Goal: Task Accomplishment & Management: Complete application form

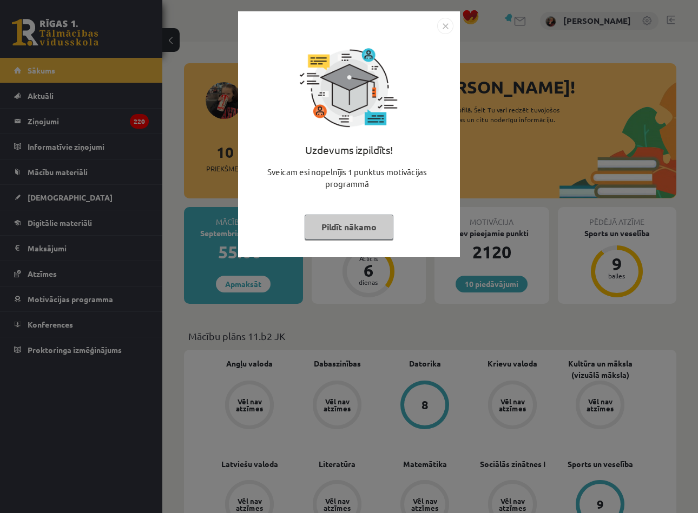
click at [445, 23] on img "Close" at bounding box center [445, 26] width 16 height 16
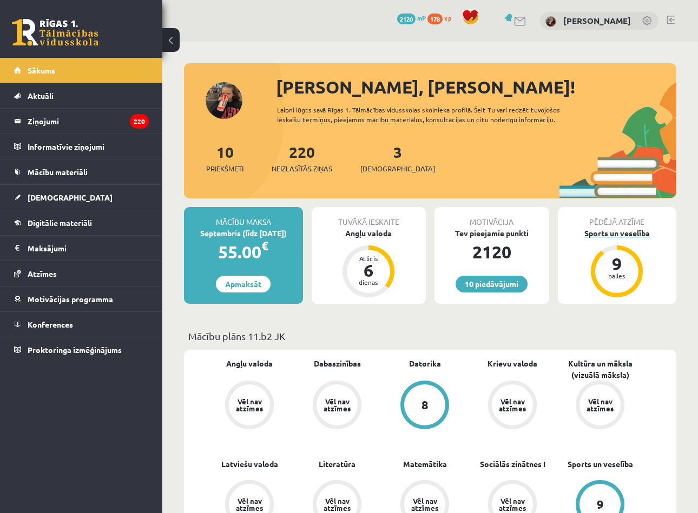
click at [623, 267] on div "9" at bounding box center [616, 263] width 32 height 17
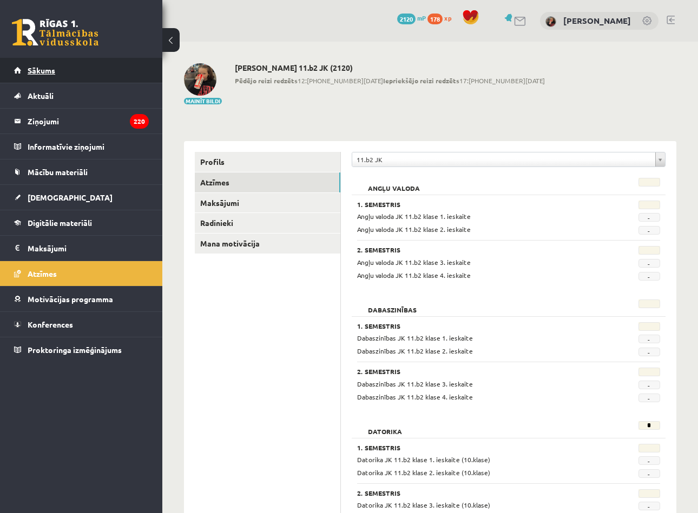
click at [65, 71] on link "Sākums" at bounding box center [81, 70] width 135 height 25
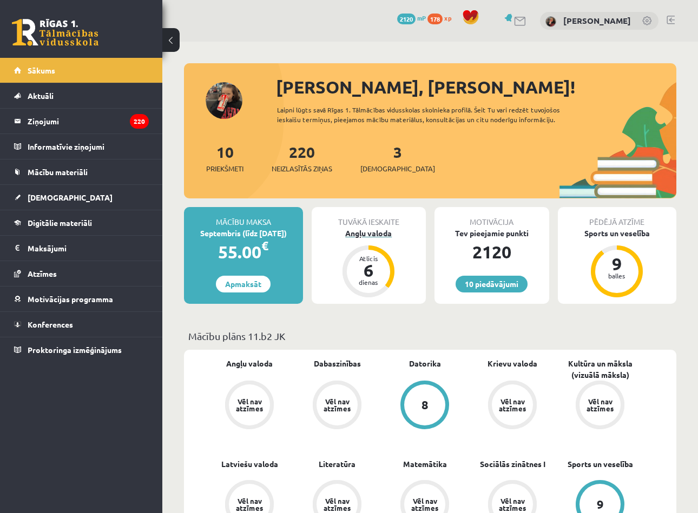
click at [358, 275] on div "6" at bounding box center [368, 270] width 32 height 17
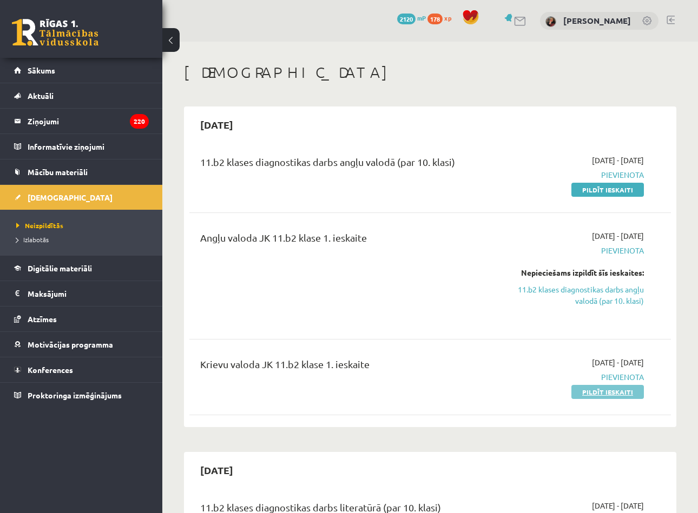
click at [597, 393] on link "Pildīt ieskaiti" at bounding box center [607, 392] width 72 height 14
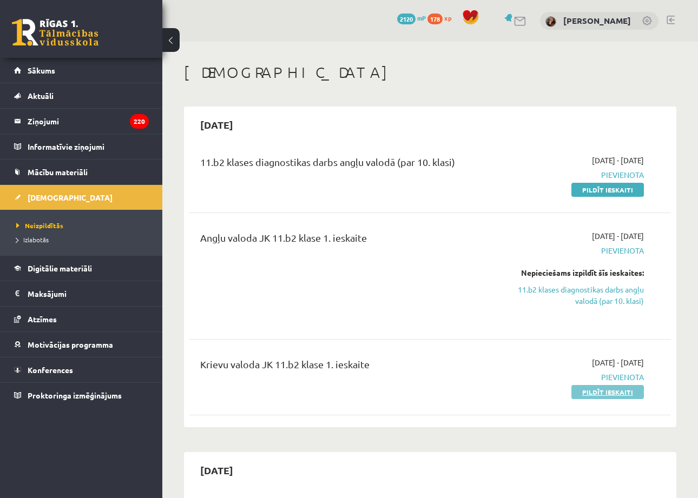
click at [588, 392] on link "Pildīt ieskaiti" at bounding box center [607, 392] width 72 height 14
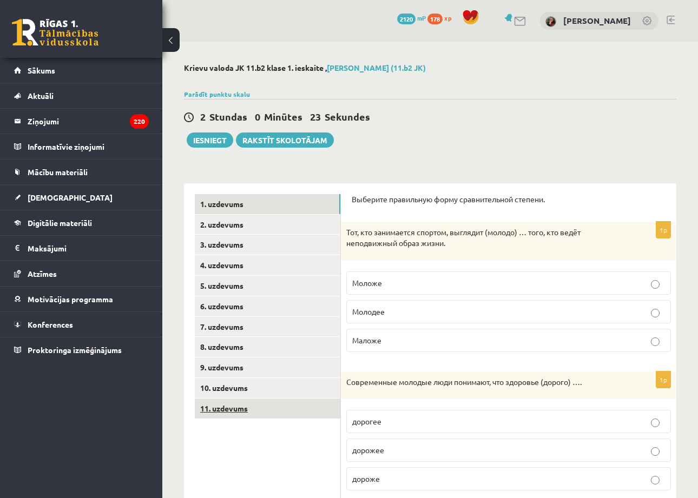
click at [248, 399] on link "11. uzdevums" at bounding box center [268, 409] width 146 height 20
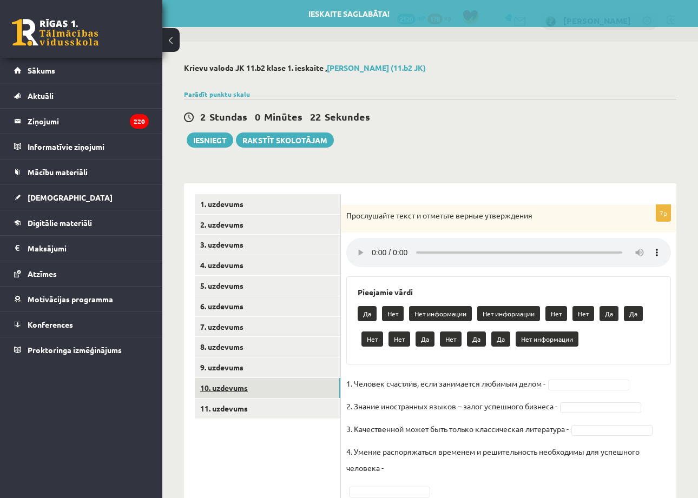
click at [246, 388] on link "10. uzdevums" at bounding box center [268, 388] width 146 height 20
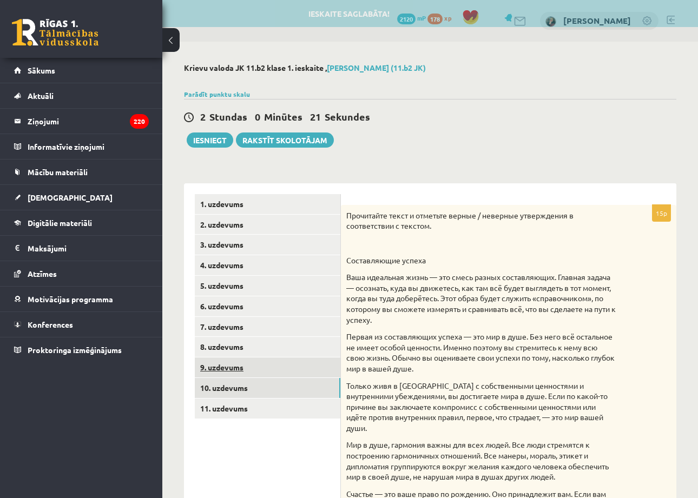
click at [244, 370] on link "9. uzdevums" at bounding box center [268, 368] width 146 height 20
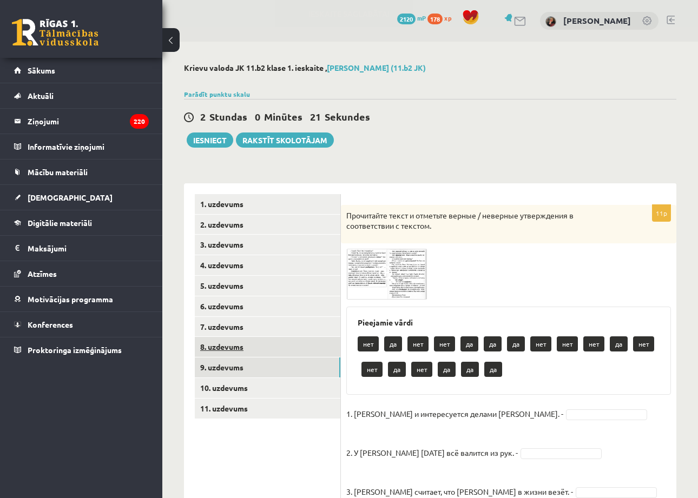
click at [244, 346] on link "8. uzdevums" at bounding box center [268, 347] width 146 height 20
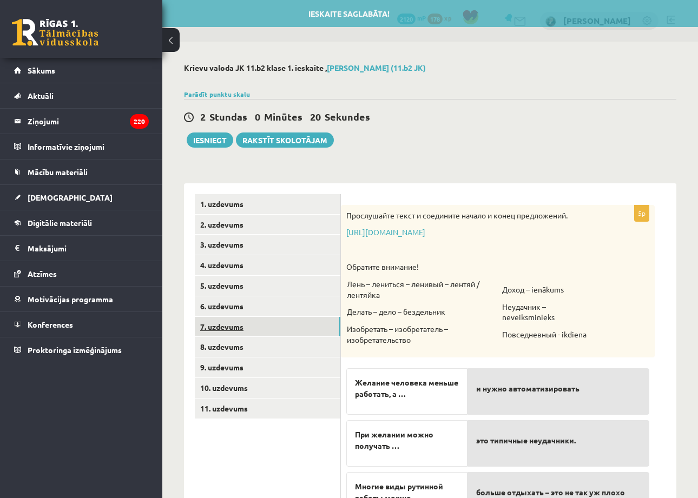
click at [240, 320] on link "7. uzdevums" at bounding box center [268, 327] width 146 height 20
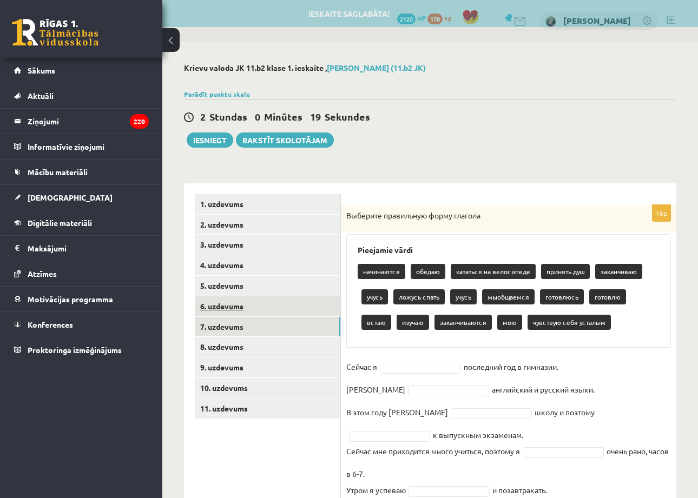
click at [246, 299] on link "6. uzdevums" at bounding box center [268, 306] width 146 height 20
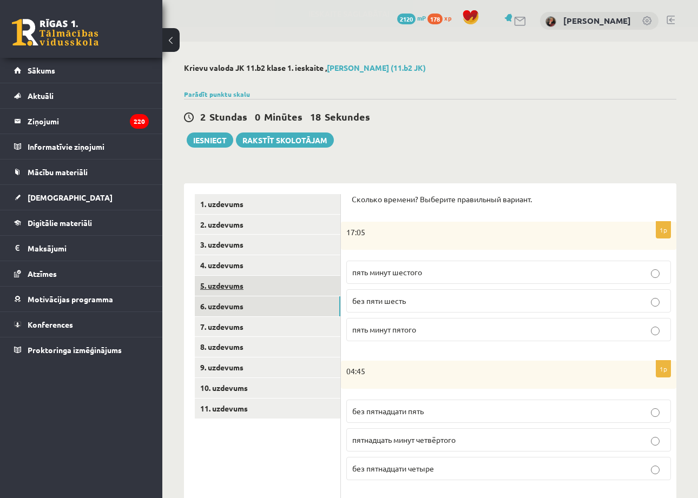
click at [247, 279] on link "5. uzdevums" at bounding box center [268, 286] width 146 height 20
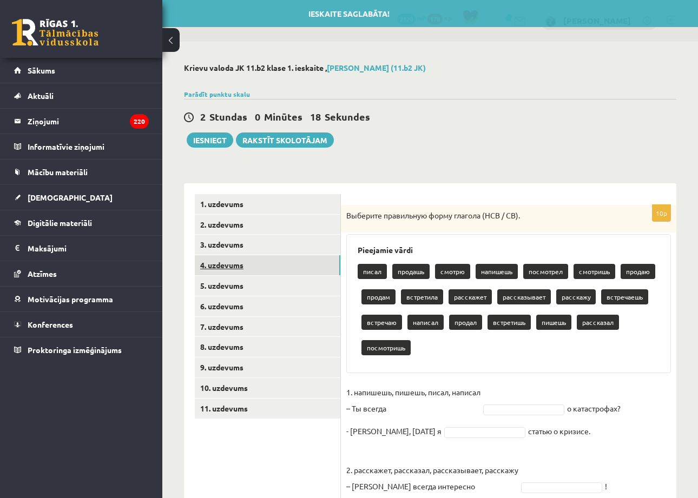
click at [249, 265] on link "4. uzdevums" at bounding box center [268, 265] width 146 height 20
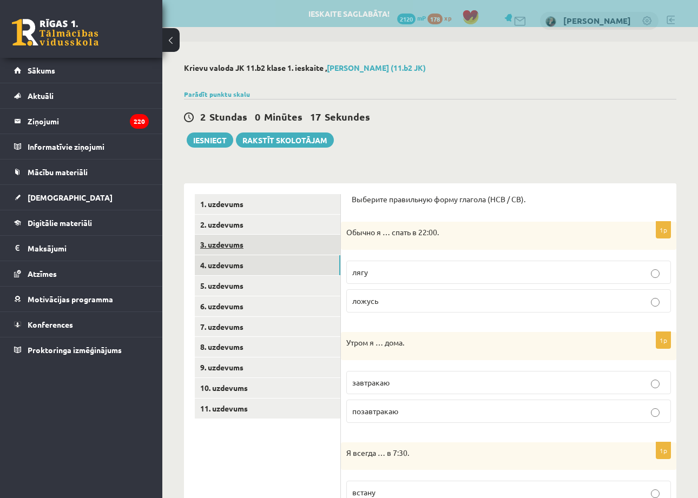
click at [247, 241] on link "3. uzdevums" at bounding box center [268, 245] width 146 height 20
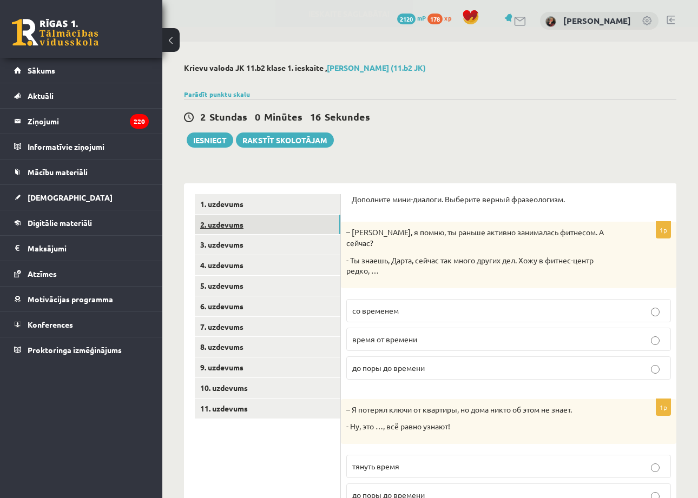
click at [247, 222] on link "2. uzdevums" at bounding box center [268, 225] width 146 height 20
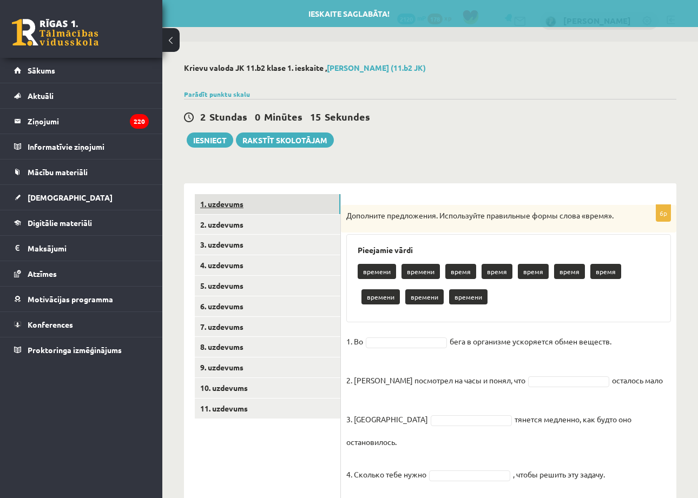
click at [254, 203] on link "1. uzdevums" at bounding box center [268, 204] width 146 height 20
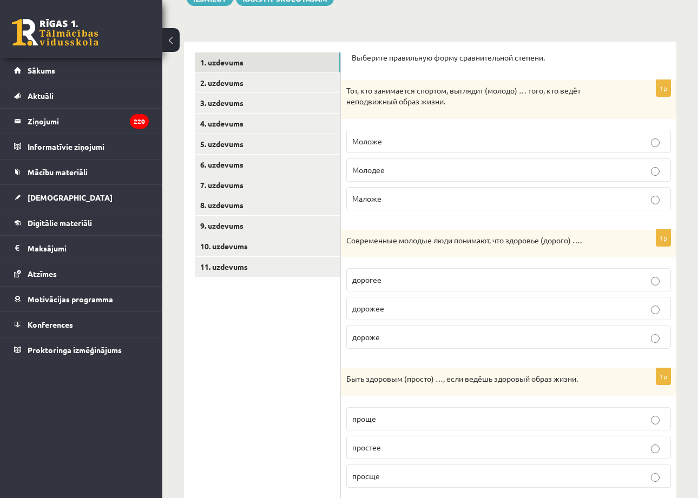
scroll to position [154, 0]
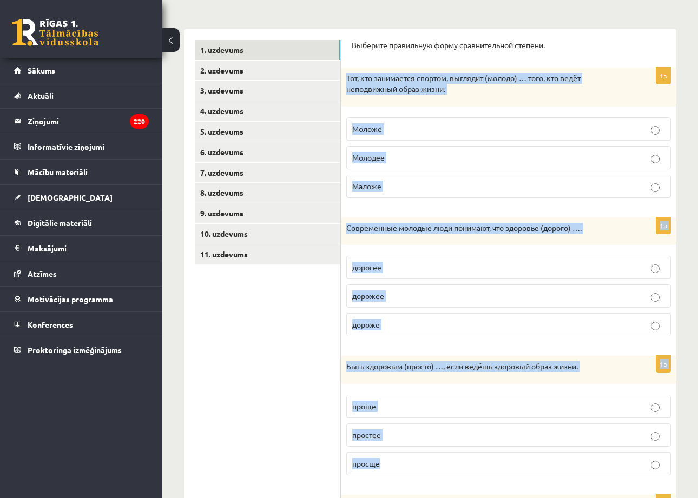
drag, startPoint x: 347, startPoint y: 75, endPoint x: 492, endPoint y: 478, distance: 427.6
click at [492, 478] on form "Выберите правильную форму сравнительной степени. 1p Тот, кто занимается спортом…" at bounding box center [509, 401] width 314 height 722
copy form "Тот, кто занимается спортом, выглядит (молодо) … того, кто ведёт неподвижный об…"
click at [379, 64] on form "Выберите правильную форму сравнительной степени. 1p Тот, кто занимается спортом…" at bounding box center [509, 401] width 314 height 722
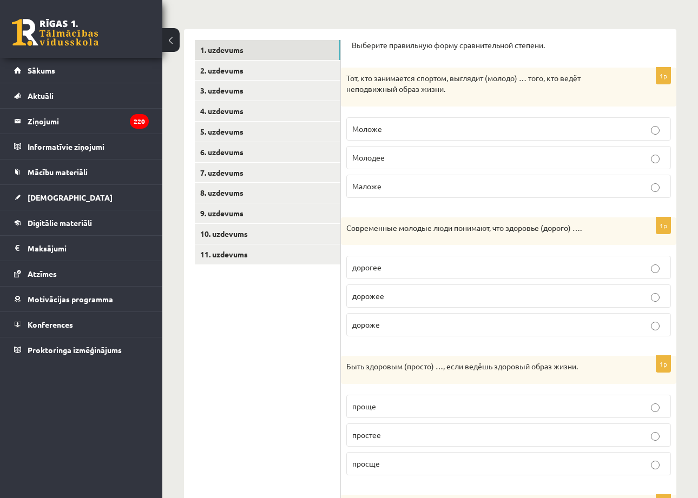
click at [369, 132] on p "Моложе" at bounding box center [508, 128] width 313 height 11
click at [404, 325] on p "дороже" at bounding box center [508, 324] width 313 height 11
click at [411, 404] on p "проще" at bounding box center [508, 406] width 313 height 11
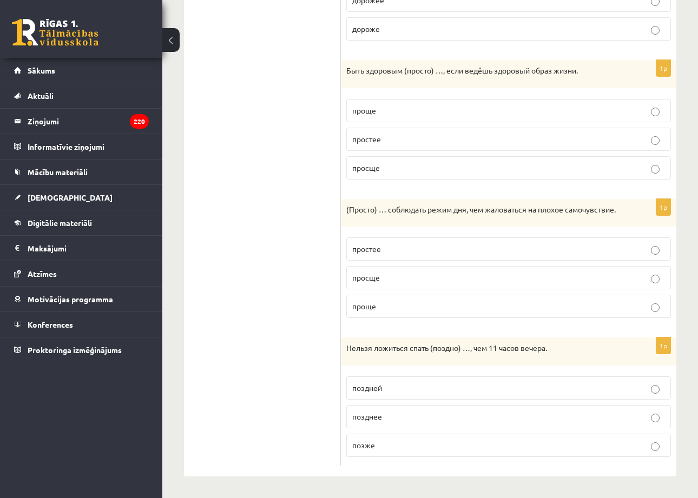
scroll to position [458, 0]
click at [402, 310] on p "проще" at bounding box center [508, 306] width 313 height 11
drag, startPoint x: 349, startPoint y: 346, endPoint x: 440, endPoint y: 447, distance: 135.6
click at [440, 447] on div "1p Нельзя ложиться спать (поздно) …, чем 11 часов вечера. поздней позднее позже" at bounding box center [508, 402] width 335 height 128
copy div "ельзя ложиться спать (поздно) …, чем 11 часов вечера. поздней позднее позже"
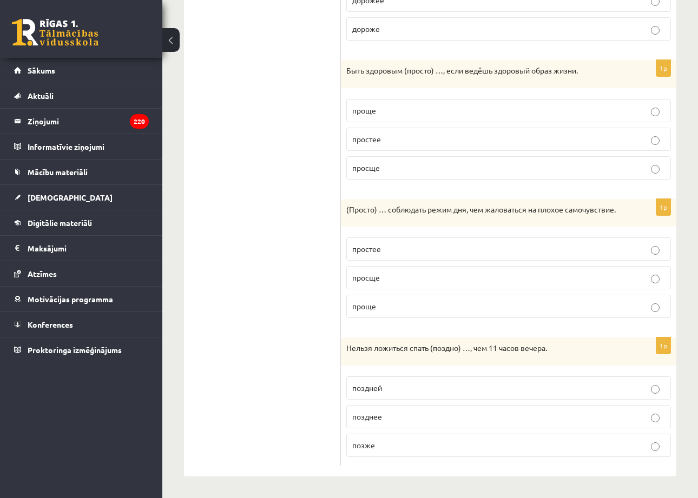
click at [333, 432] on ul "1. uzdevums 2. uzdevums 3. uzdevums 4. uzdevums 5. uzdevums 6. uzdevums 7. uzde…" at bounding box center [268, 105] width 146 height 722
click at [375, 447] on p "позже" at bounding box center [508, 445] width 313 height 11
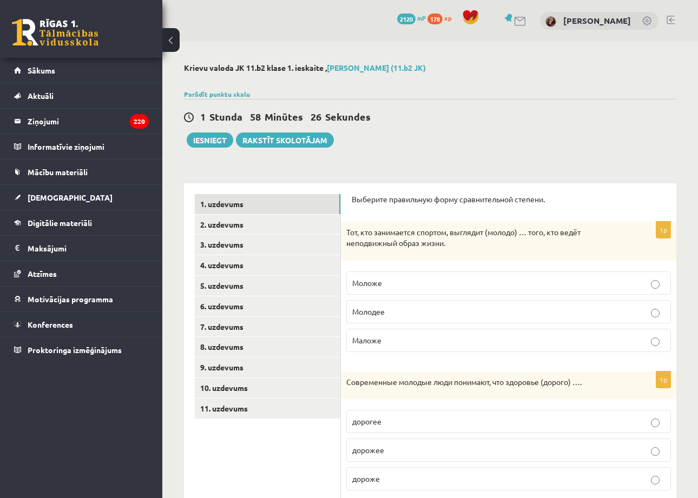
scroll to position [0, 0]
click at [262, 224] on link "2. uzdevums" at bounding box center [268, 225] width 146 height 20
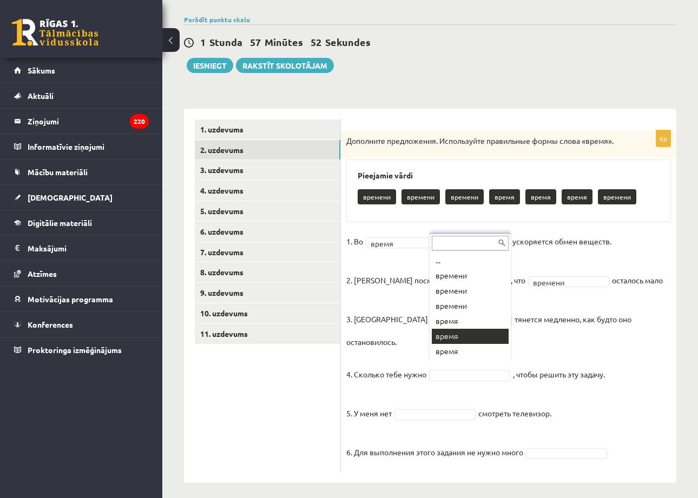
scroll to position [13, 0]
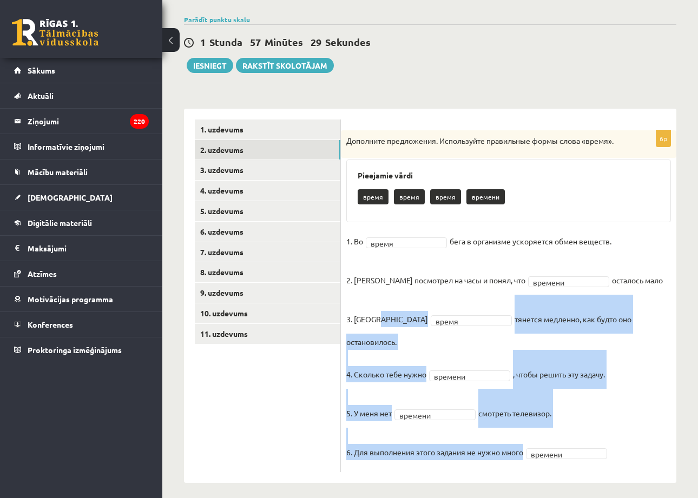
drag, startPoint x: 408, startPoint y: 302, endPoint x: 395, endPoint y: 474, distance: 172.0
click at [395, 474] on div "6p Дополните предложения. Используйте правильные формы слова «время». Pieejamie…" at bounding box center [508, 296] width 335 height 374
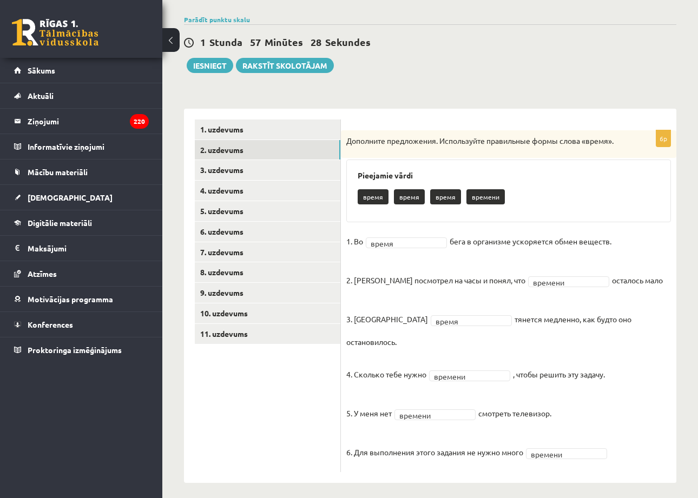
click at [395, 474] on div "6p Дополните предложения. Используйте правильные формы слова «время». Pieejamie…" at bounding box center [508, 296] width 335 height 374
click at [658, 312] on fieldset "1. Во время ***** бега в организме ускоряется обмен веществ. 2. Андрис посмотре…" at bounding box center [508, 350] width 325 height 234
click at [261, 169] on link "3. uzdevums" at bounding box center [268, 170] width 146 height 20
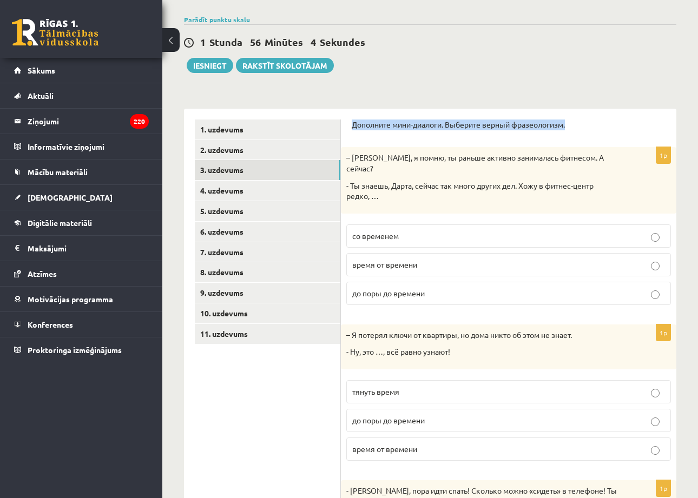
drag, startPoint x: 353, startPoint y: 121, endPoint x: 376, endPoint y: 138, distance: 29.1
click at [369, 131] on div "Дополните мини-диалоги. Выберите верный фразеологизм." at bounding box center [509, 128] width 314 height 17
click at [406, 196] on div "– Мария, я помню, ты раньше активно занималась фитнесом. А сейчас? - Ты знаешь,…" at bounding box center [508, 180] width 335 height 66
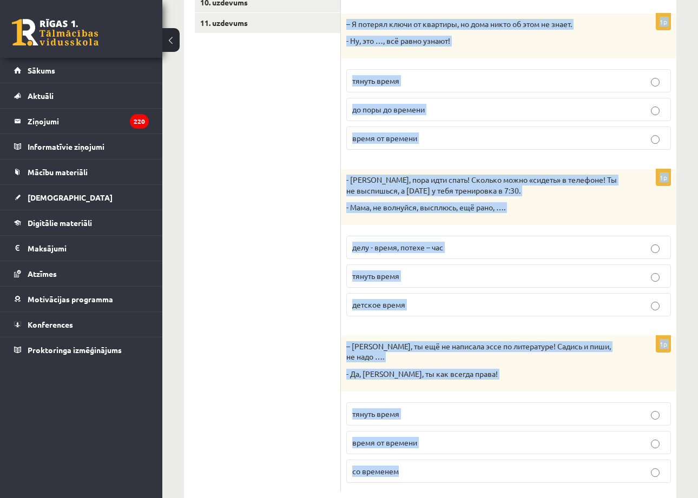
scroll to position [387, 0]
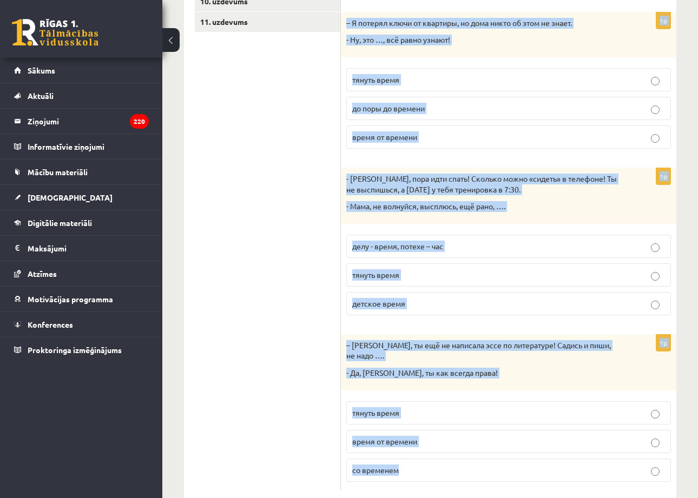
drag, startPoint x: 352, startPoint y: 124, endPoint x: 478, endPoint y: 464, distance: 363.0
click at [478, 464] on form "Дополните мини-диалоги. Выберите верный фразеологизм. 1p – Мария, я помню, ты р…" at bounding box center [509, 148] width 314 height 683
copy form "Дополните мини-диалоги. Выберите верный фразеологизм. 1p – Мария, я помню, ты р…"
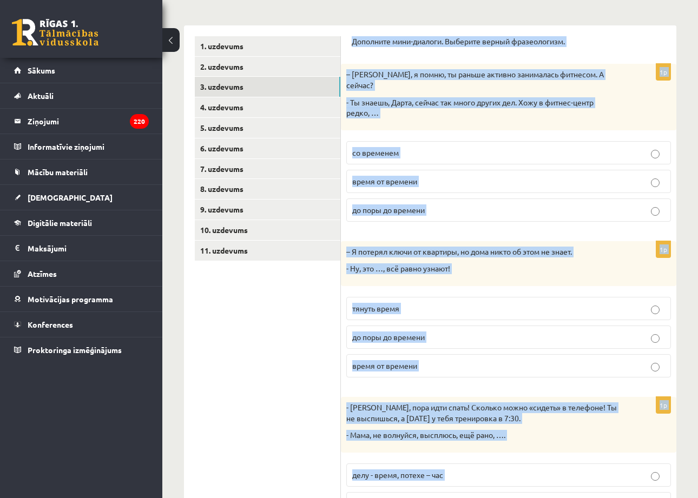
scroll to position [153, 0]
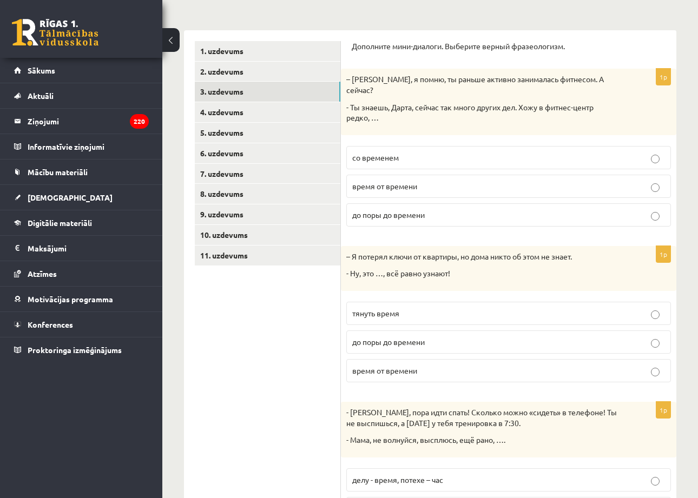
click at [309, 313] on ul "1. uzdevums 2. uzdevums 3. uzdevums 4. uzdevums 5. uzdevums 6. uzdevums 7. uzde…" at bounding box center [268, 382] width 146 height 683
click at [494, 181] on p "время от времени" at bounding box center [508, 186] width 313 height 11
click at [499, 330] on label "до поры до времени" at bounding box center [508, 341] width 325 height 23
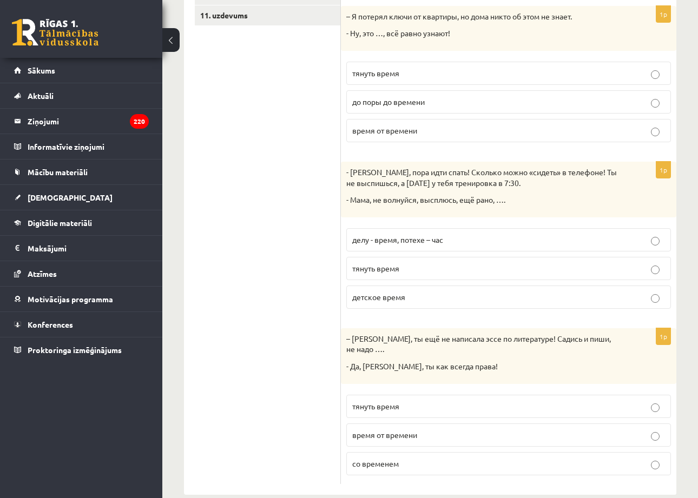
scroll to position [387, 0]
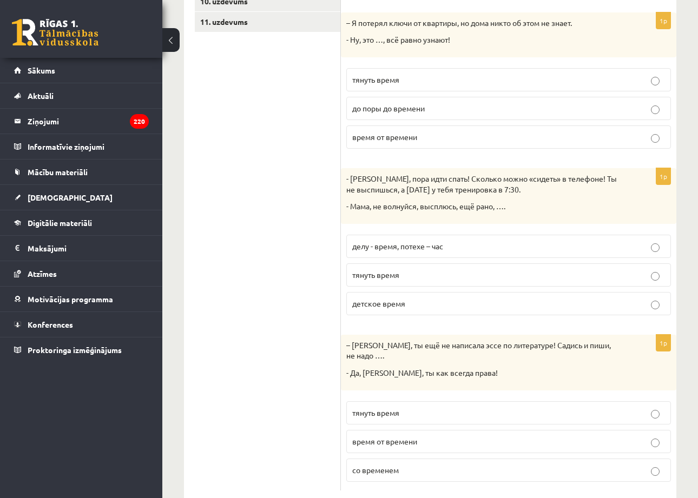
click at [430, 263] on label "тянуть время" at bounding box center [508, 274] width 325 height 23
click at [484, 407] on p "тянуть время" at bounding box center [508, 412] width 313 height 11
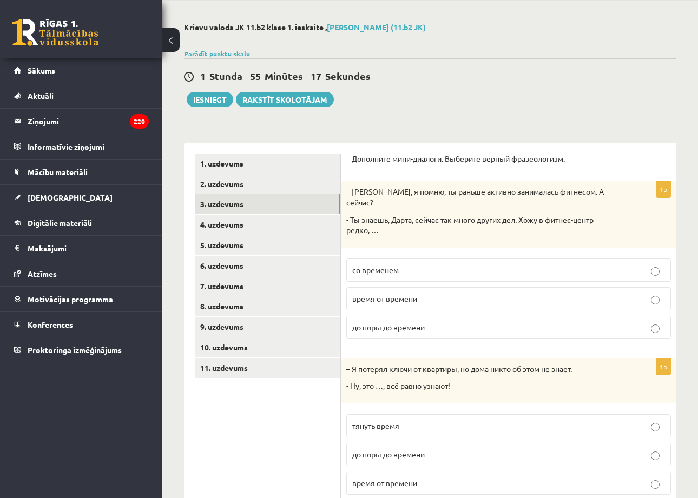
scroll to position [33, 0]
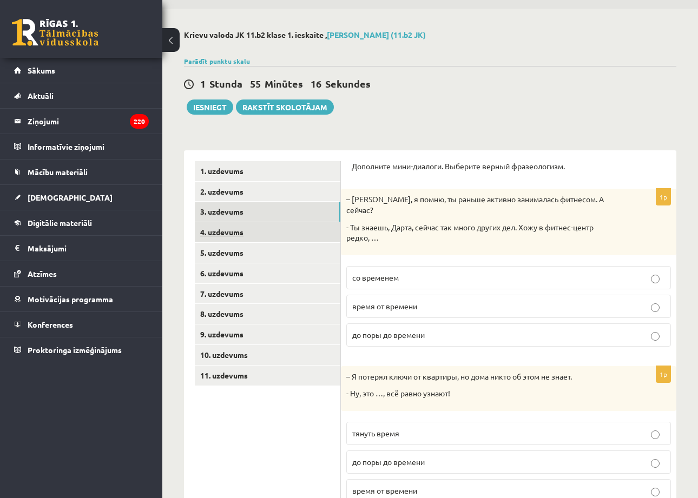
click at [270, 224] on link "4. uzdevums" at bounding box center [268, 232] width 146 height 20
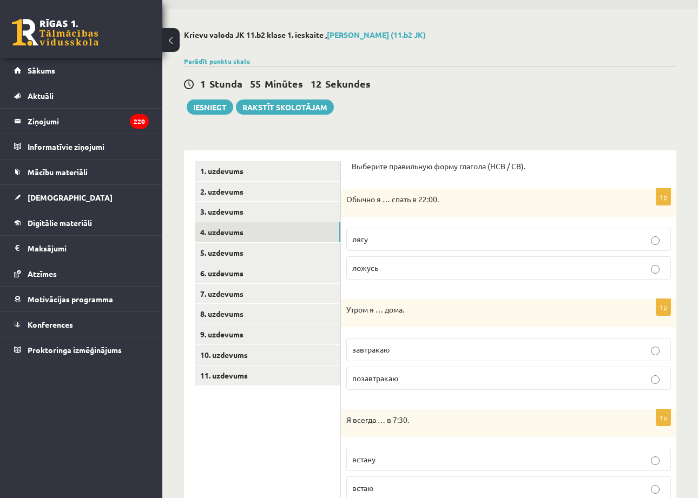
click at [380, 272] on p "ложусь" at bounding box center [508, 267] width 313 height 11
click at [408, 349] on p "завтракаю" at bounding box center [508, 349] width 313 height 11
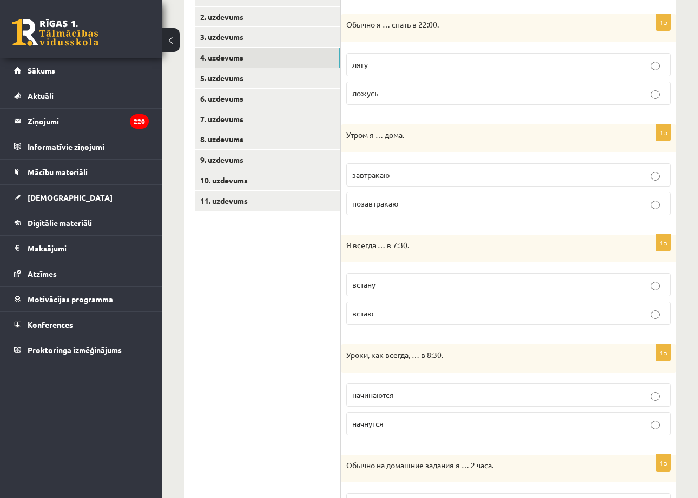
scroll to position [276, 0]
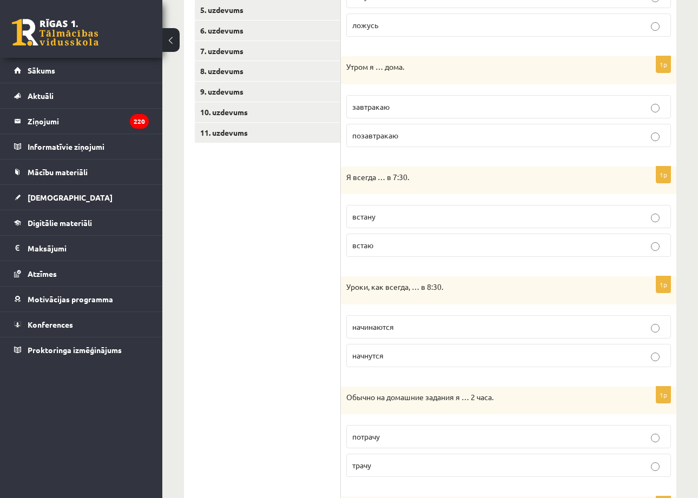
click at [422, 246] on p "встаю" at bounding box center [508, 245] width 313 height 11
click at [438, 323] on p "начинаются" at bounding box center [508, 326] width 313 height 11
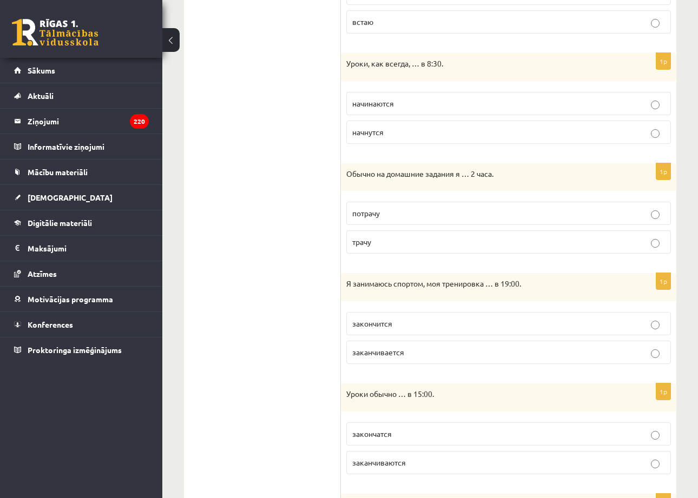
scroll to position [519, 0]
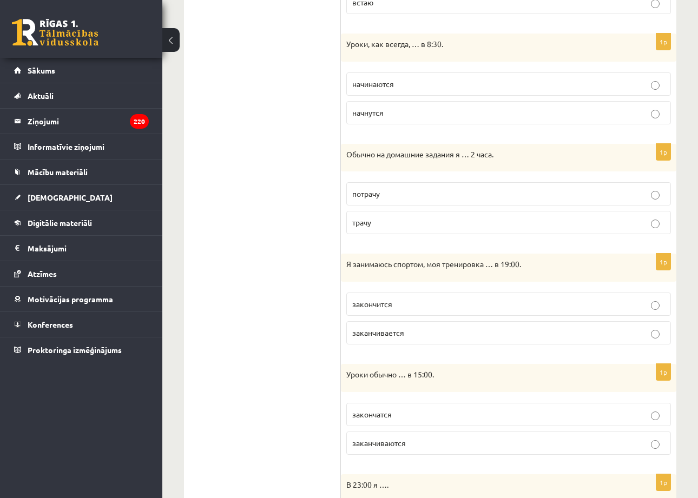
click at [531, 217] on p "трачу" at bounding box center [508, 222] width 313 height 11
click at [440, 333] on p "заканчивается" at bounding box center [508, 332] width 313 height 11
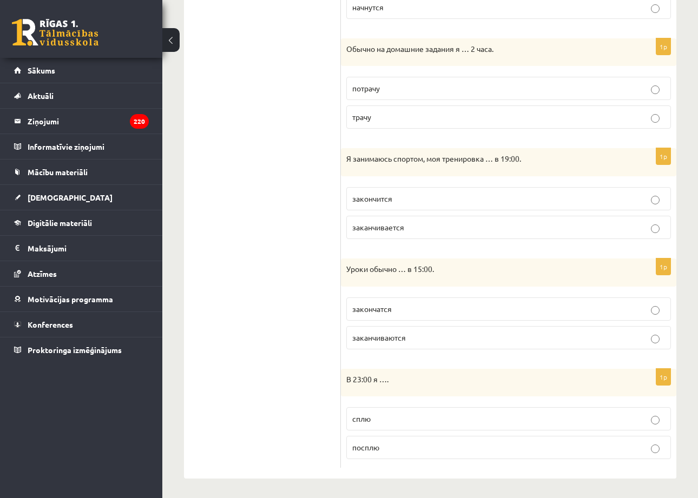
scroll to position [624, 0]
click at [413, 335] on p "заканчиваются" at bounding box center [508, 338] width 313 height 11
click at [372, 417] on p "сплю" at bounding box center [508, 419] width 313 height 11
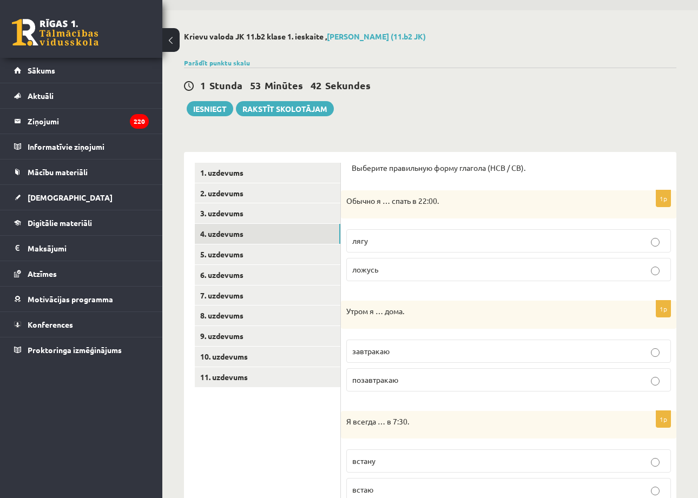
scroll to position [-1, 0]
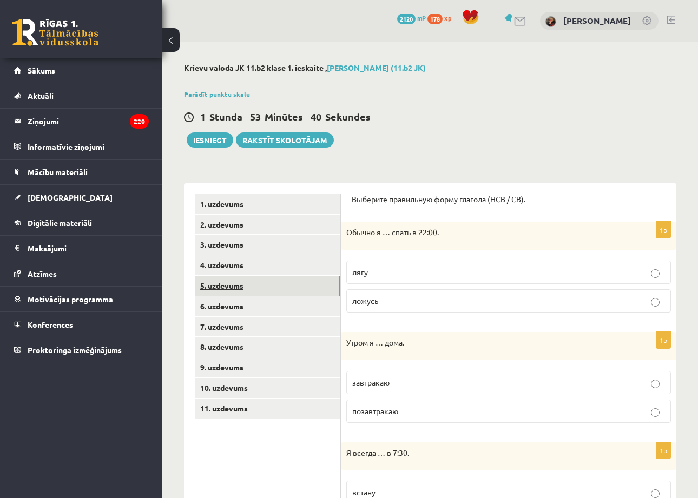
click at [291, 280] on link "5. uzdevums" at bounding box center [268, 286] width 146 height 20
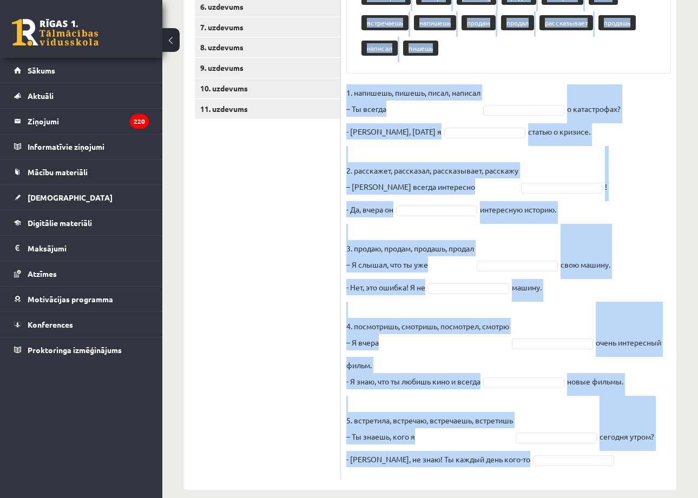
scroll to position [313, 0]
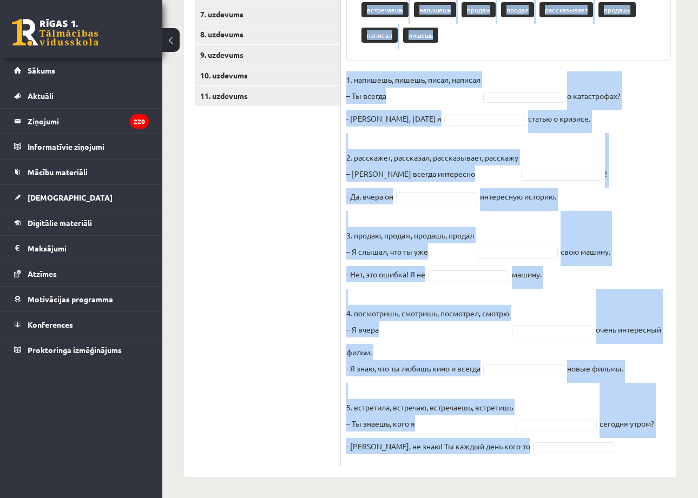
drag, startPoint x: 354, startPoint y: 94, endPoint x: 521, endPoint y: 505, distance: 443.6
copy div "расскажет встречаю встретишь встретила рассказал посмотрел посмотришь смотрю ра…"
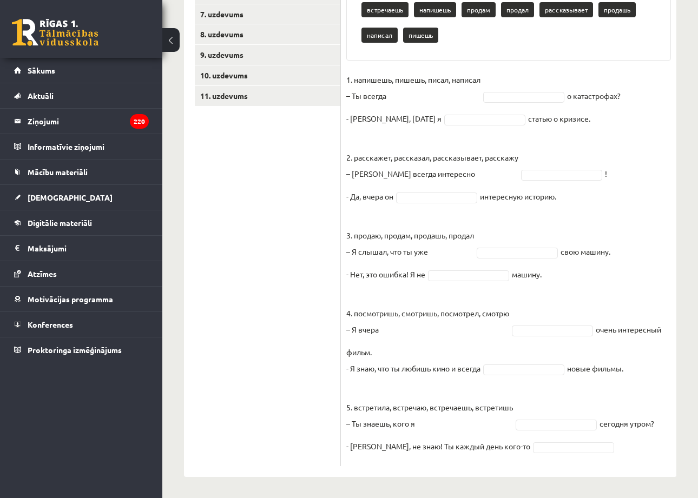
click at [320, 136] on ul "1. uzdevums 2. uzdevums 3. uzdevums 4. uzdevums 5. uzdevums 6. uzdevums 7. uzde…" at bounding box center [268, 174] width 146 height 585
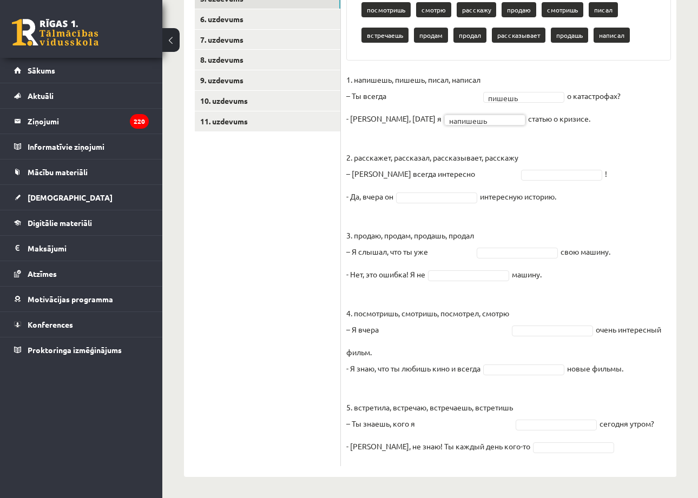
scroll to position [0, 0]
type input "*"
type input "**"
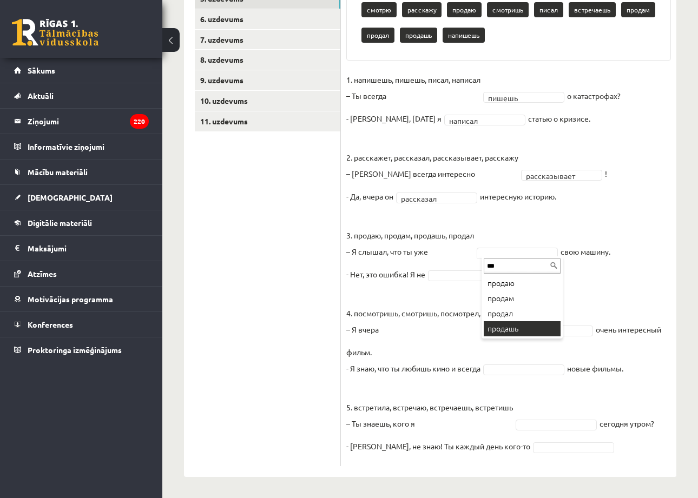
type input "***"
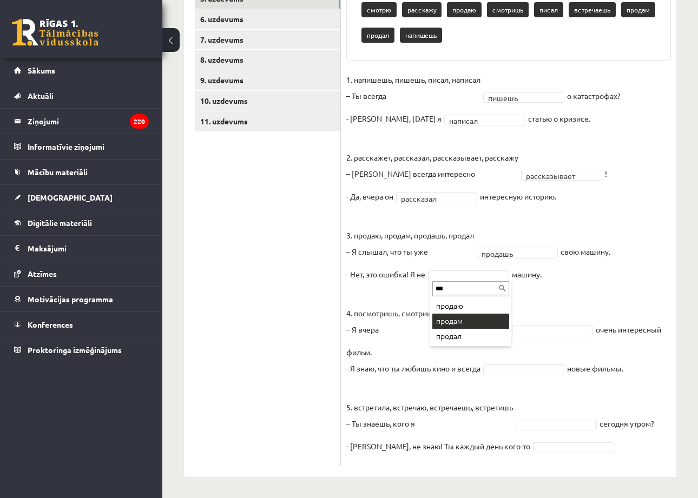
type input "***"
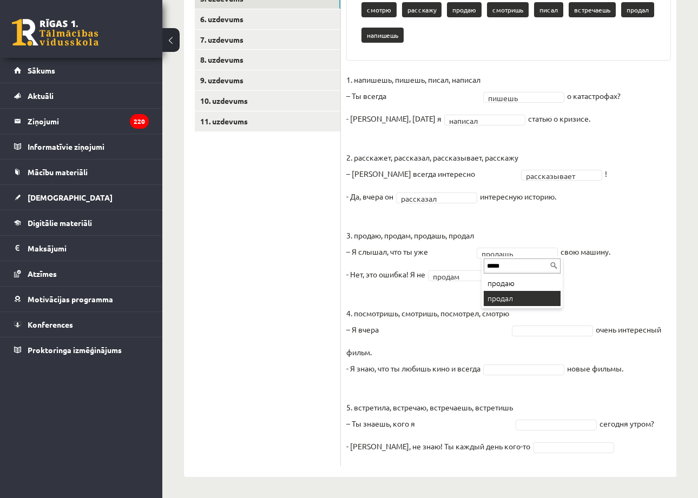
type input "*****"
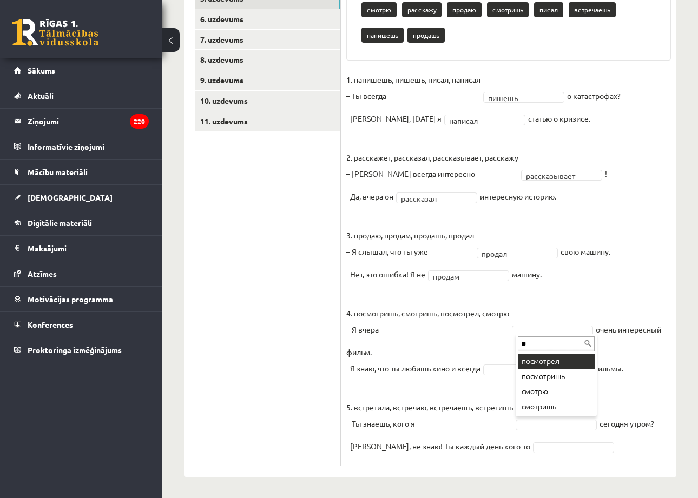
type input "**"
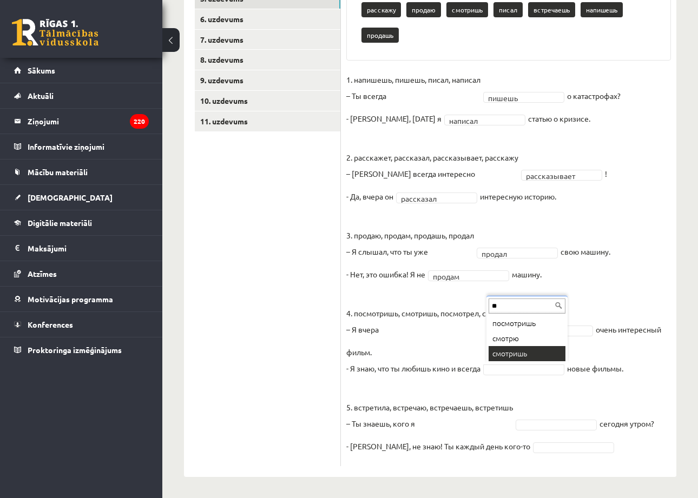
type input "**"
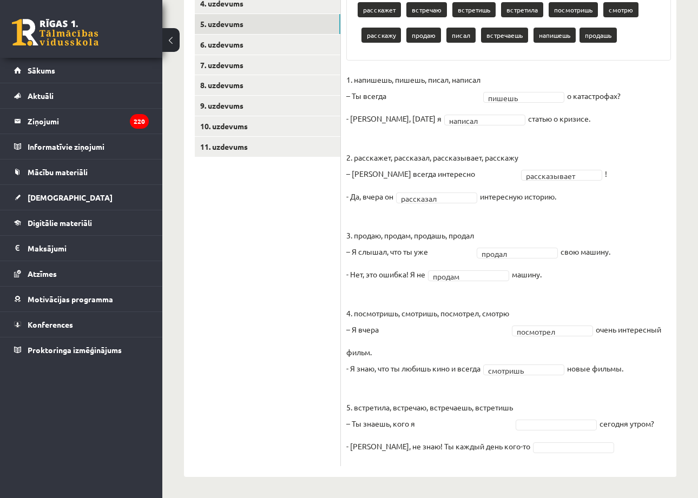
drag, startPoint x: 675, startPoint y: 381, endPoint x: 671, endPoint y: 492, distance: 110.4
click at [671, 494] on div "Krievu valoda JK 11.b2 klase 1. ieskaite , Oļesja Mikoļuka (11.b2 JK) Parādīt p…" at bounding box center [430, 139] width 536 height 719
click at [689, 451] on div "Krievu valoda JK 11.b2 klase 1. ieskaite , Oļesja Mikoļuka (11.b2 JK) Parādīt p…" at bounding box center [430, 139] width 536 height 719
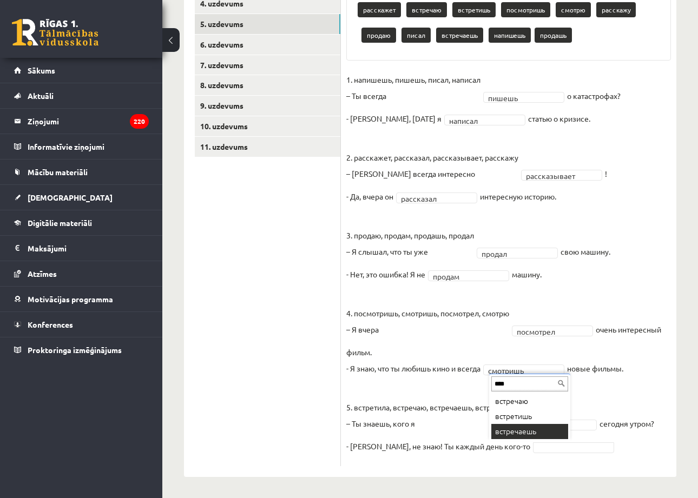
type input "****"
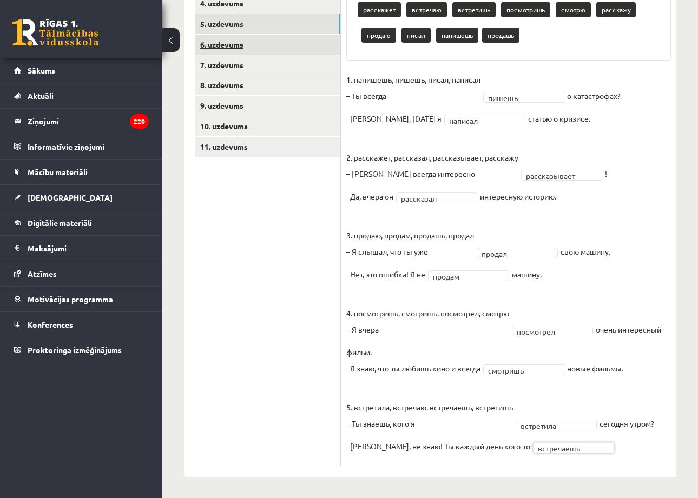
click at [303, 36] on link "6. uzdevums" at bounding box center [268, 45] width 146 height 20
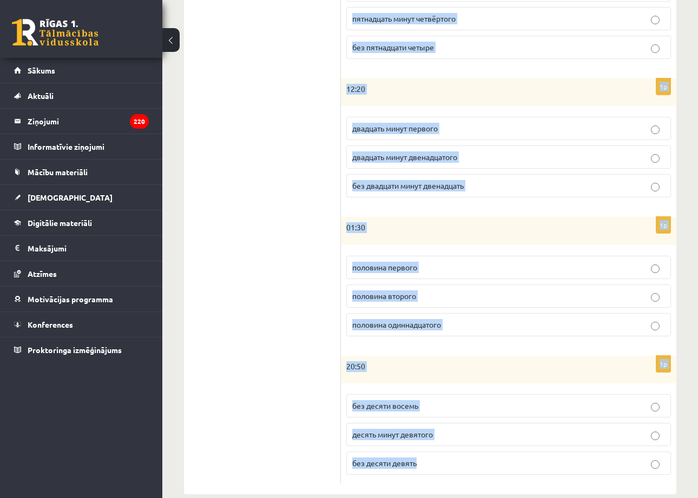
scroll to position [438, 0]
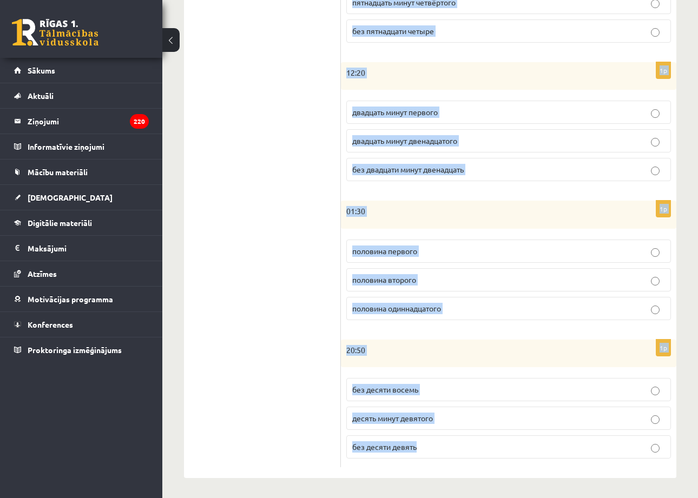
drag, startPoint x: 346, startPoint y: 69, endPoint x: 508, endPoint y: 474, distance: 436.4
click at [508, 474] on div "Сколько времени? Выберите правильный вариант. 1p 17:05 пять минут шестого без п…" at bounding box center [508, 112] width 335 height 733
copy form "17:05 пять минут шестого без пяти шесть пять минут пятого 1p 04:45 без пятнадца…"
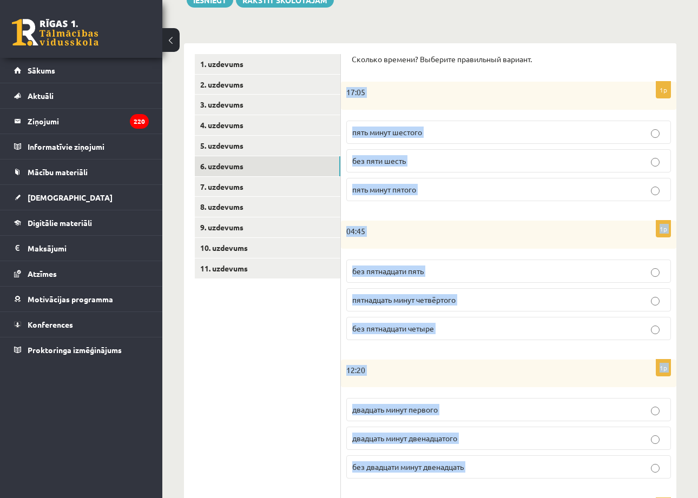
scroll to position [124, 0]
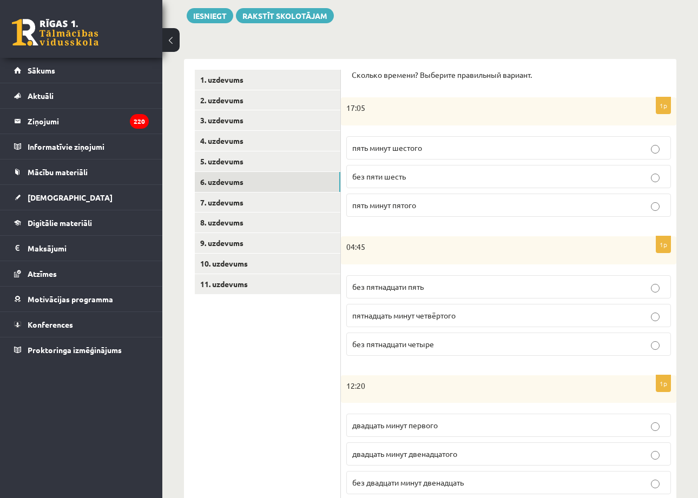
click at [283, 356] on ul "1. uzdevums 2. uzdevums 3. uzdevums 4. uzdevums 5. uzdevums 6. uzdevums 7. uzde…" at bounding box center [268, 425] width 146 height 711
click at [653, 142] on p "пять минут шестого" at bounding box center [508, 147] width 313 height 11
click at [458, 286] on p "без пятнадцати пять" at bounding box center [508, 286] width 313 height 11
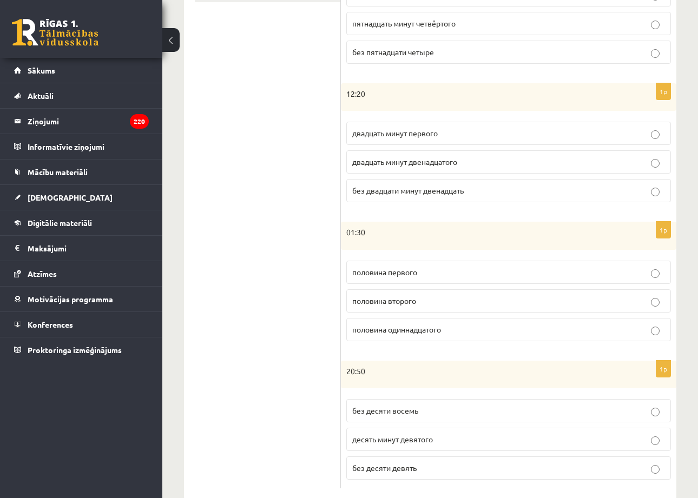
scroll to position [423, 0]
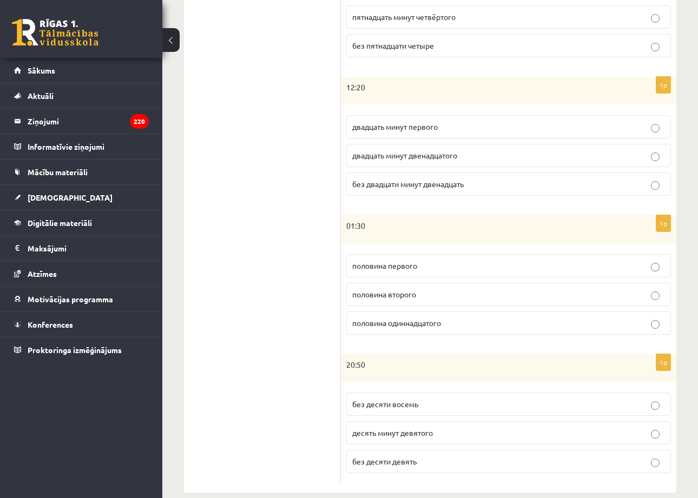
click at [402, 130] on p "двадцать минут первого" at bounding box center [508, 126] width 313 height 11
click at [455, 294] on p "половина второго" at bounding box center [508, 294] width 313 height 11
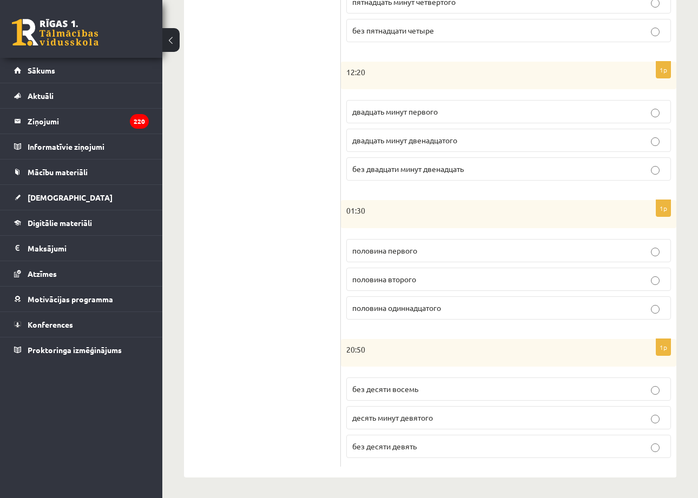
scroll to position [438, 0]
click at [458, 387] on p "без десяти восемь" at bounding box center [508, 389] width 313 height 11
click at [452, 422] on label "десять минут девятого" at bounding box center [508, 418] width 325 height 23
click at [444, 446] on p "без десяти девять" at bounding box center [508, 446] width 313 height 11
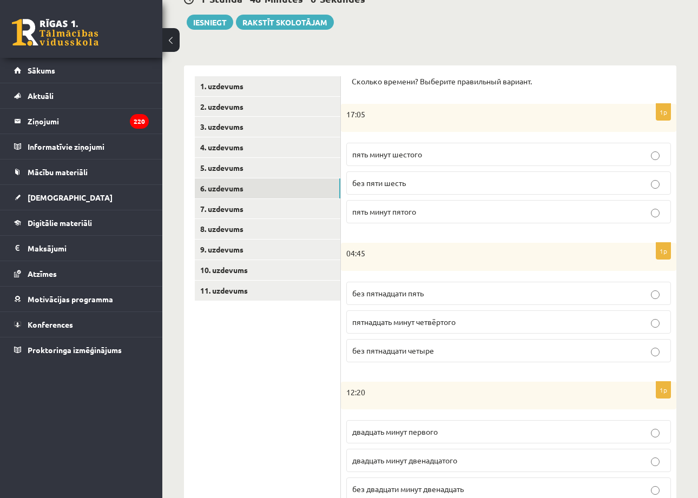
scroll to position [97, 0]
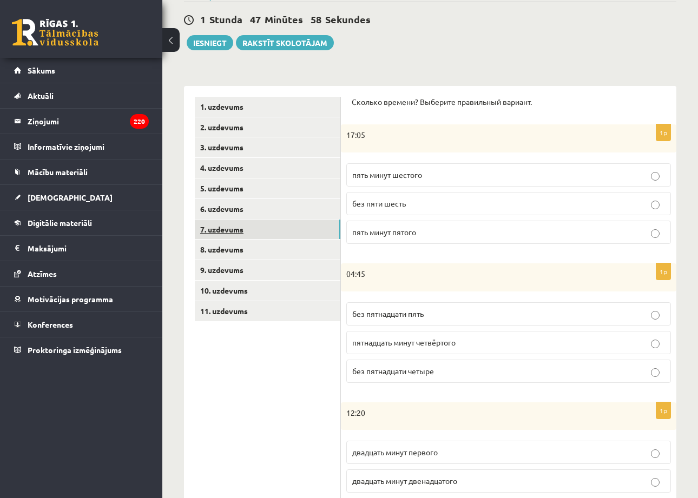
click at [303, 230] on link "7. uzdevums" at bounding box center [268, 230] width 146 height 20
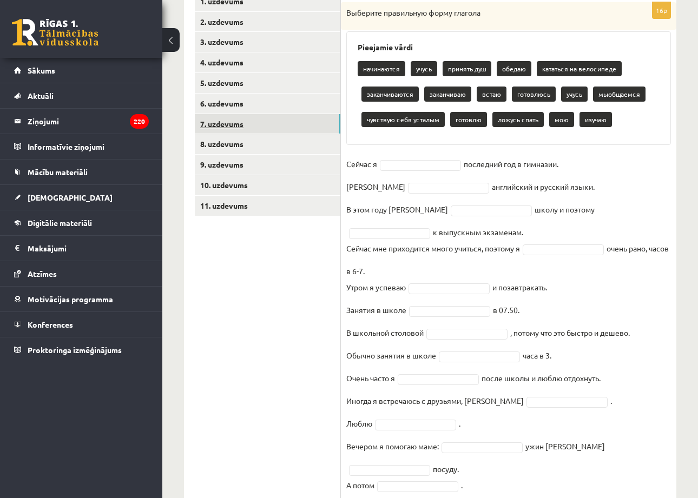
scroll to position [205, 0]
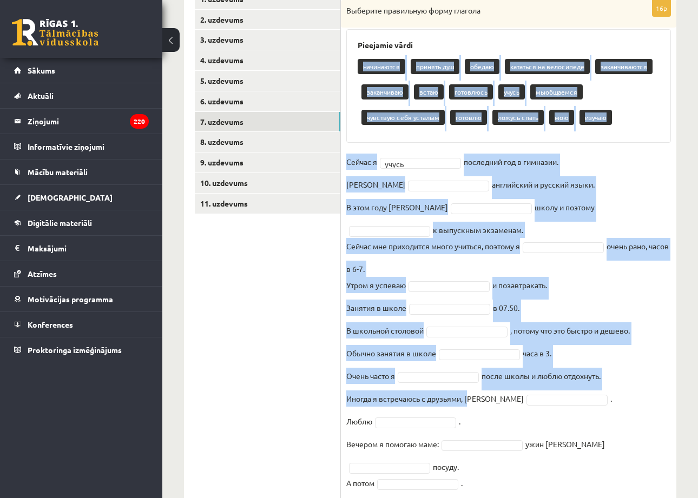
drag, startPoint x: 357, startPoint y: 60, endPoint x: 472, endPoint y: 408, distance: 366.9
click at [472, 408] on div "16p Выберите правильную форму глагола Pieejamie vārdi начинаются принять душ об…" at bounding box center [508, 263] width 335 height 526
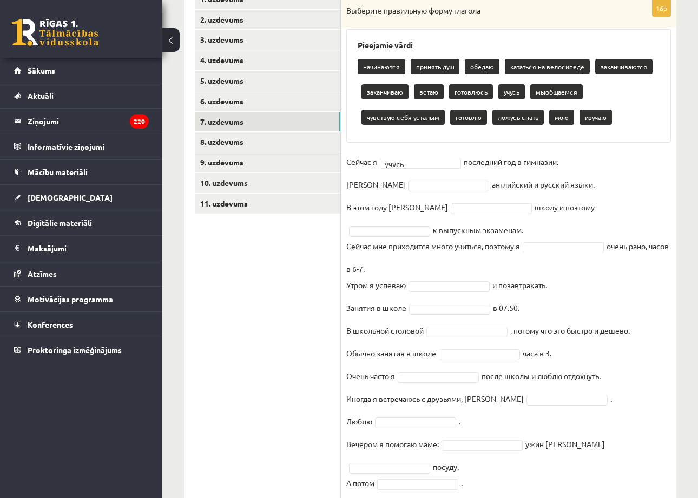
click at [486, 468] on fieldset "Сейчас я учусь ***** последний год в гимназии. Я английский и русский языки. В …" at bounding box center [508, 337] width 325 height 367
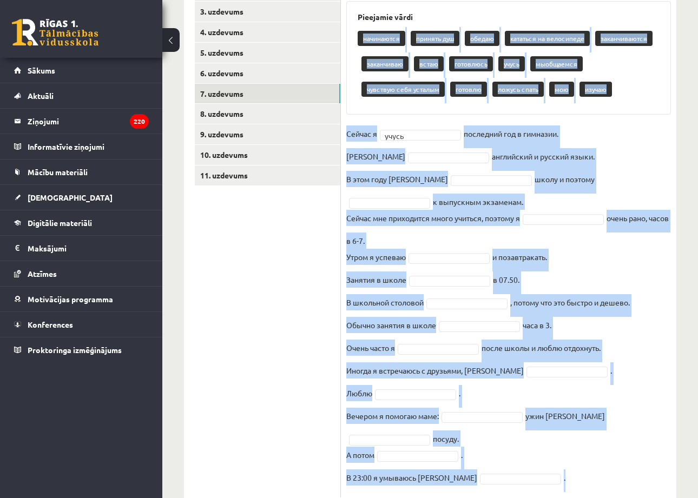
scroll to position [248, 0]
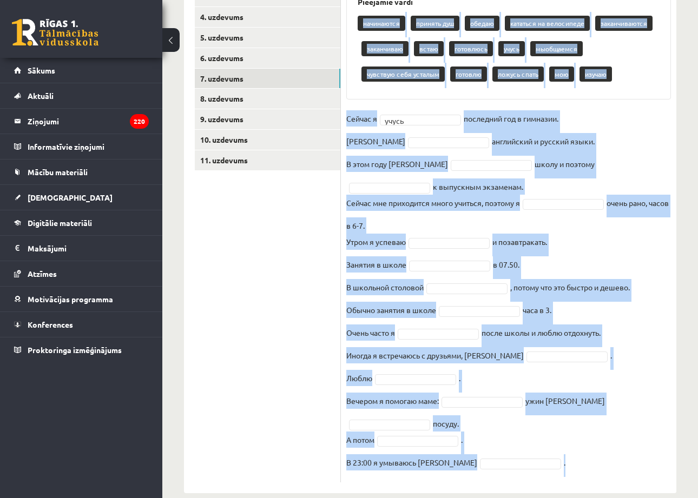
drag, startPoint x: 354, startPoint y: 67, endPoint x: 531, endPoint y: 480, distance: 449.5
click at [531, 480] on div "Krievu valoda JK 11.b2 klase 1. ieskaite , Oļesja Mikoļuka (11.b2 JK) Parādīt p…" at bounding box center [430, 154] width 536 height 722
copy div "начинаются принять душ обедаю кататься на велосипеде заканчиваются заканчиваю в…"
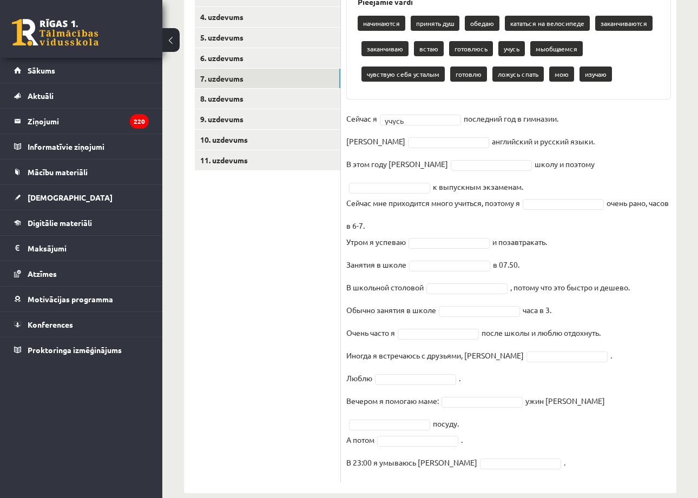
click at [326, 208] on ul "1. uzdevums 2. uzdevums 3. uzdevums 4. uzdevums 5. uzdevums 6. uzdevums 7. uzde…" at bounding box center [268, 214] width 146 height 537
type input "**"
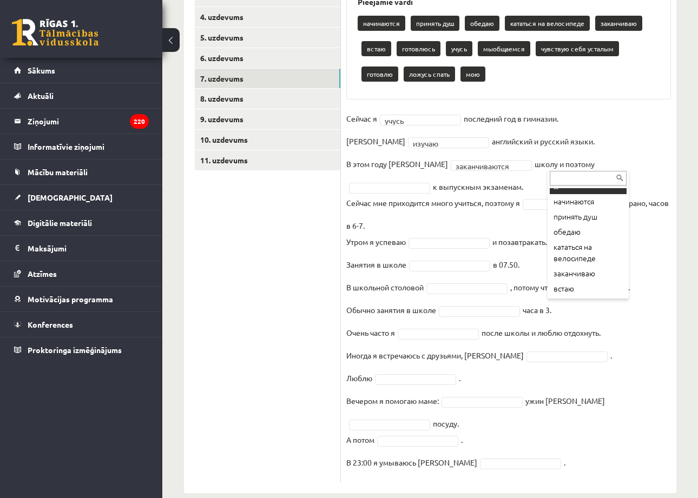
scroll to position [0, 0]
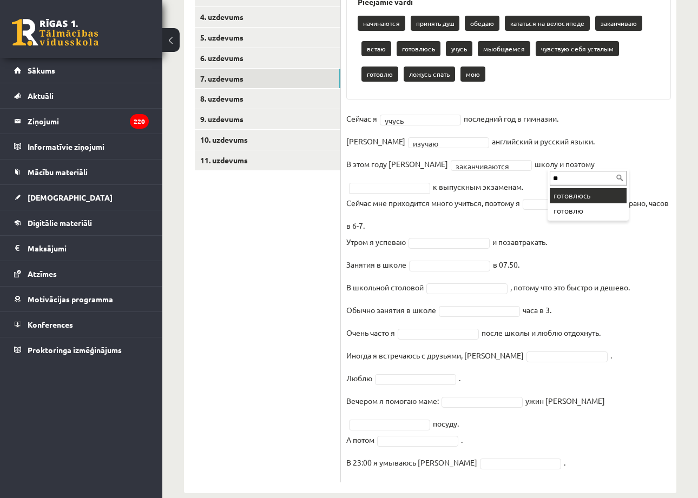
type input "**"
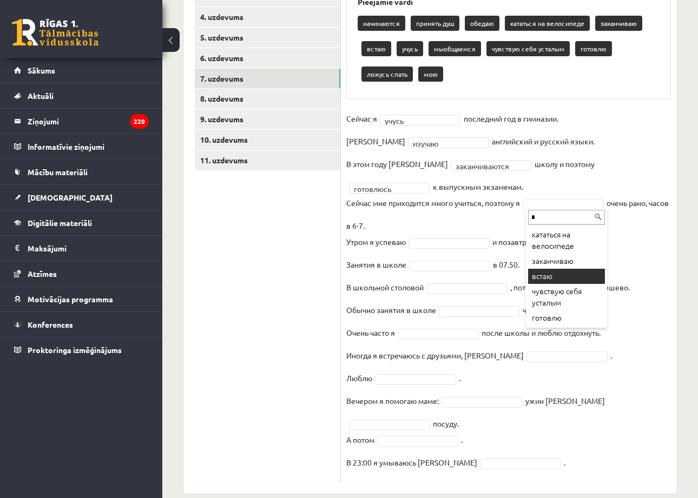
type input "*"
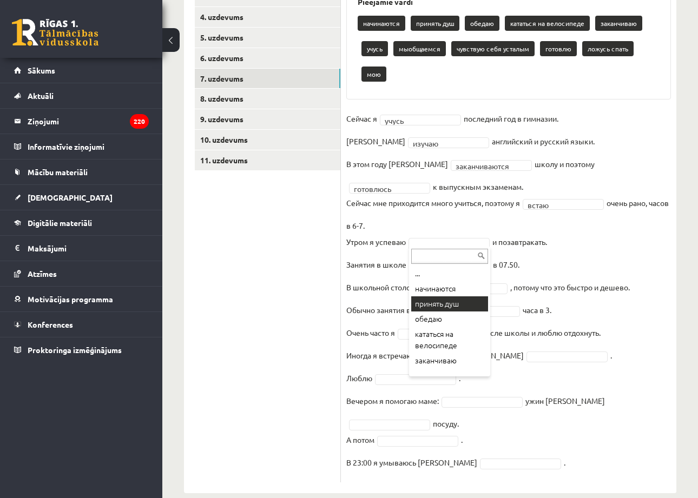
scroll to position [223, 0]
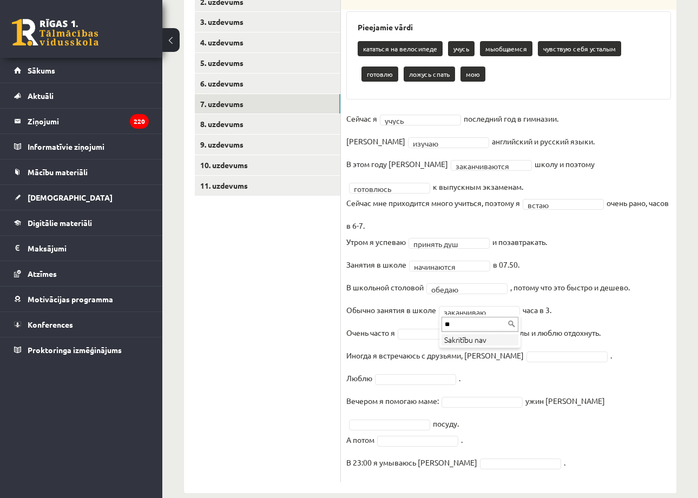
type input "*"
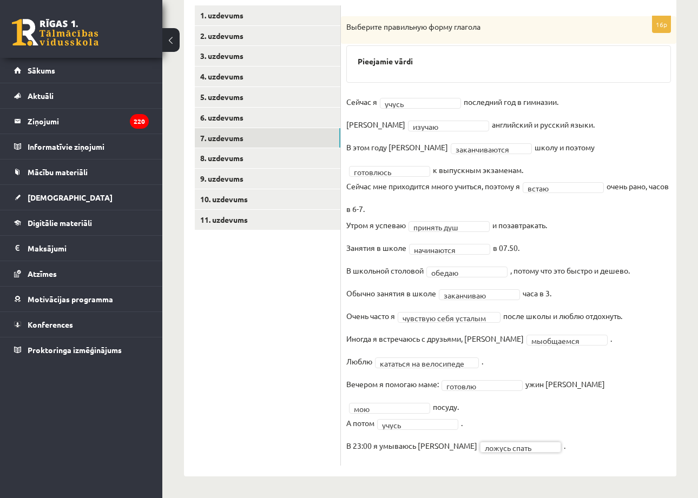
scroll to position [172, 0]
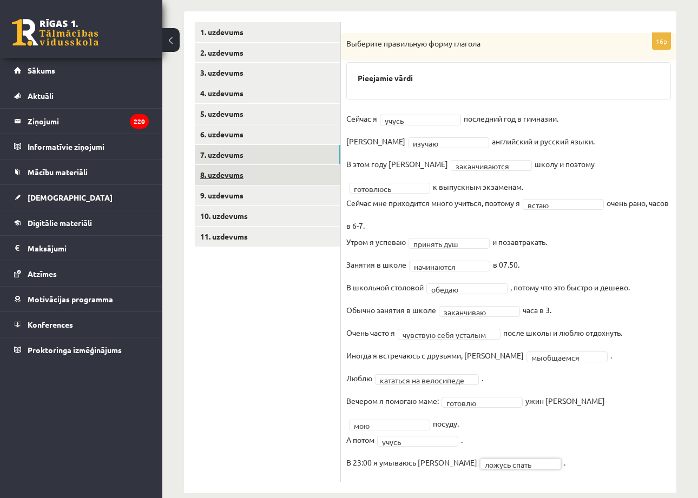
click at [287, 168] on link "8. uzdevums" at bounding box center [268, 175] width 146 height 20
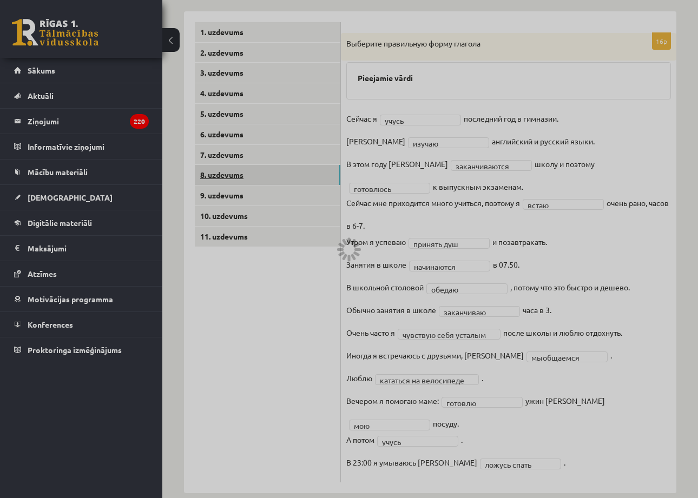
scroll to position [160, 0]
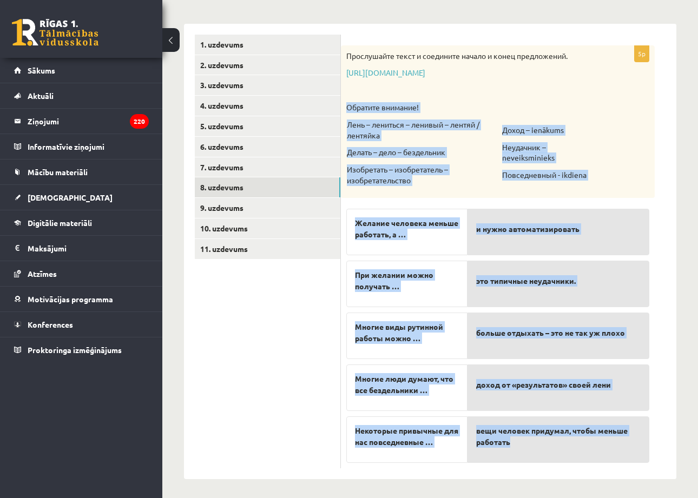
drag, startPoint x: 347, startPoint y: 103, endPoint x: 523, endPoint y: 452, distance: 390.2
click at [523, 452] on div "5p Прослушайте текст и соедините начало и конец предложений. https://www.zvaigz…" at bounding box center [498, 256] width 314 height 423
copy div "Обратите внимание! Лень – лениться – ленивый – лентяй / лентяйка Делать – дело …"
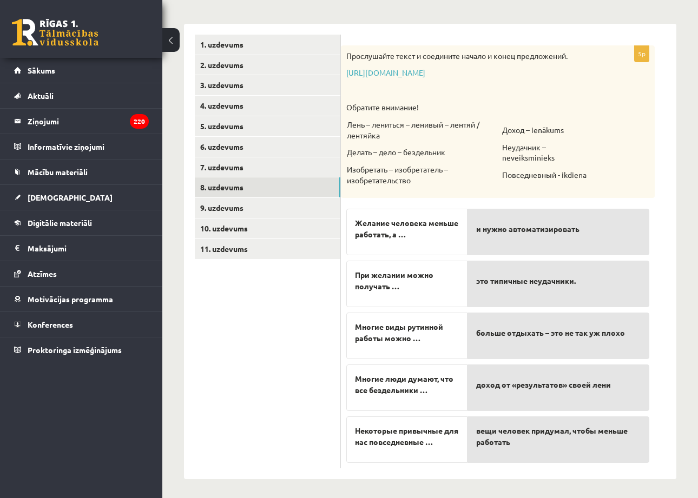
click at [592, 158] on p "Неудачник – neveiksminieks" at bounding box center [548, 152] width 92 height 21
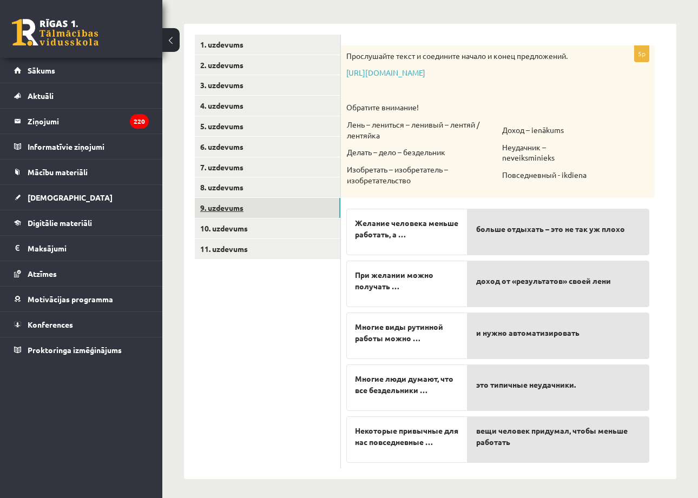
click at [233, 202] on link "9. uzdevums" at bounding box center [268, 208] width 146 height 20
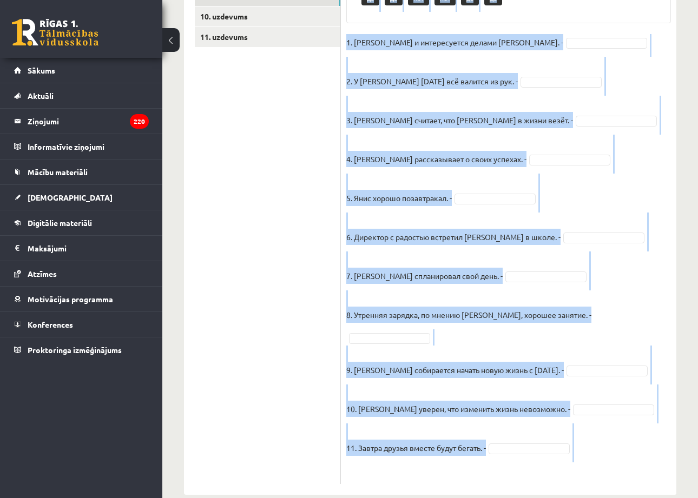
scroll to position [373, 0]
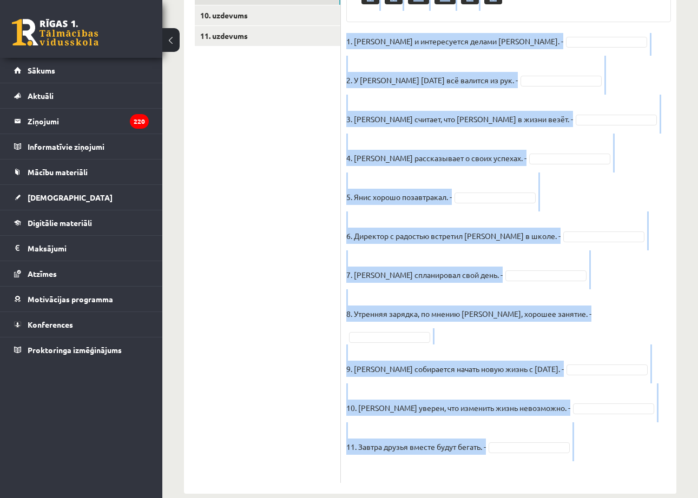
drag, startPoint x: 346, startPoint y: 54, endPoint x: 531, endPoint y: 467, distance: 452.1
click at [531, 466] on div "11p Прочитайте текст и отметьте верные / неверные утверждения в соответствии с …" at bounding box center [508, 152] width 335 height 683
copy div "Прочитайте текст и отметьте верные / неверные утверждения в соответствии с текс…"
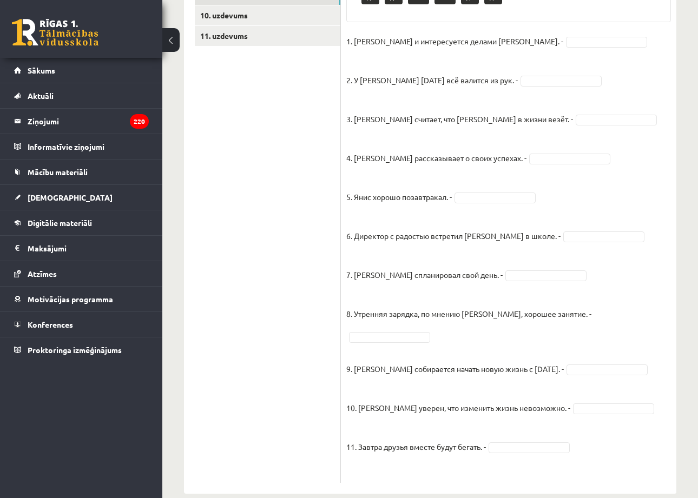
click at [505, 52] on fieldset "1. Эмилс и интересуется делами Яниса. - 2. У Яниса сегодня всё валится из рук. …" at bounding box center [508, 255] width 325 height 445
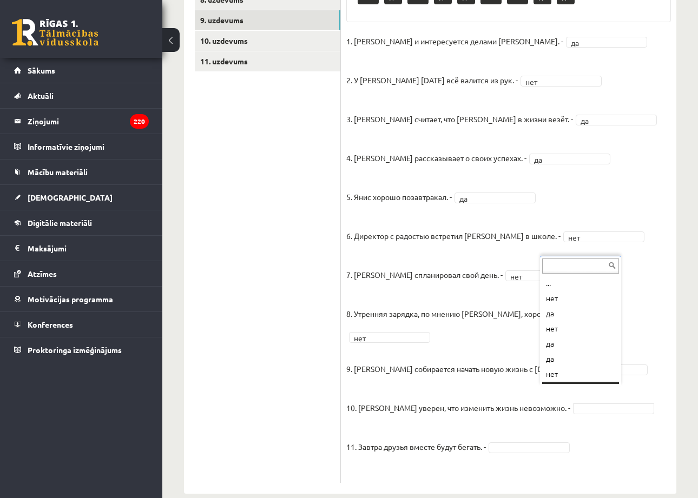
scroll to position [13, 0]
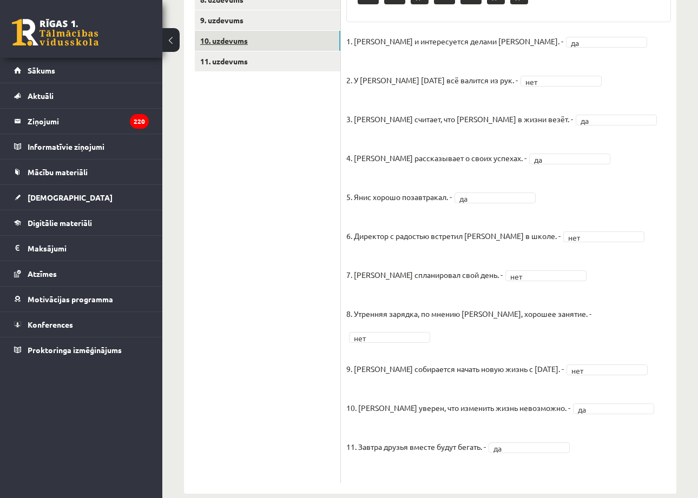
click at [297, 36] on link "10. uzdevums" at bounding box center [268, 41] width 146 height 20
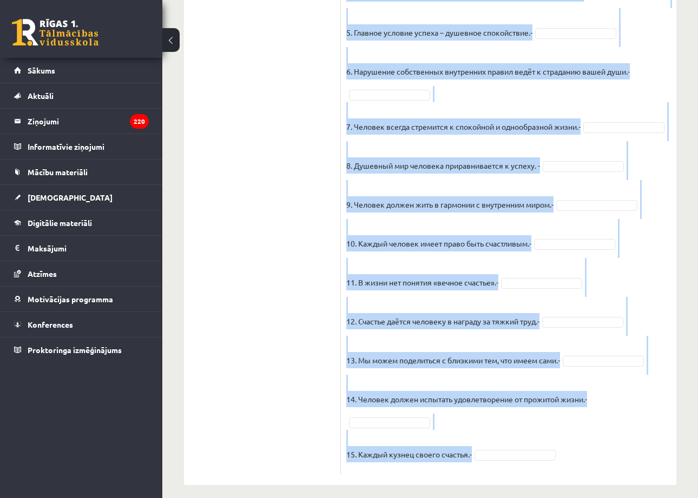
scroll to position [984, 0]
drag, startPoint x: 347, startPoint y: 16, endPoint x: 576, endPoint y: 442, distance: 483.5
copy div "Прочитайте текст и отметьте верные / неверные утверждения в соответствии с текс…"
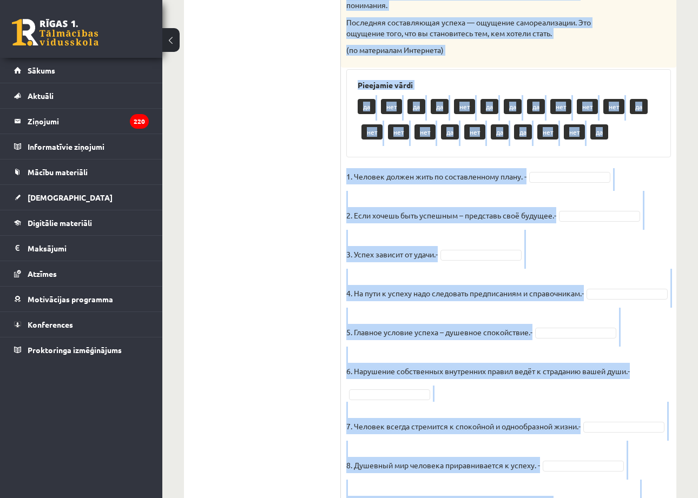
scroll to position [678, 0]
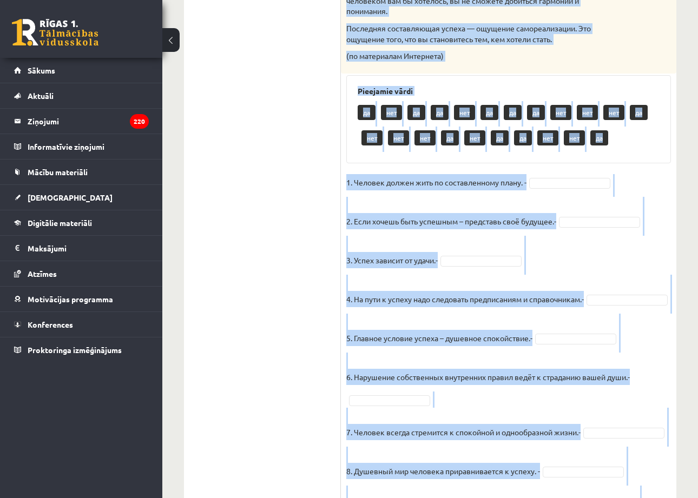
click at [638, 145] on div "15p Прочитайте текст и отметьте верные / неверные утверждения в соответствии с …" at bounding box center [508, 153] width 335 height 1253
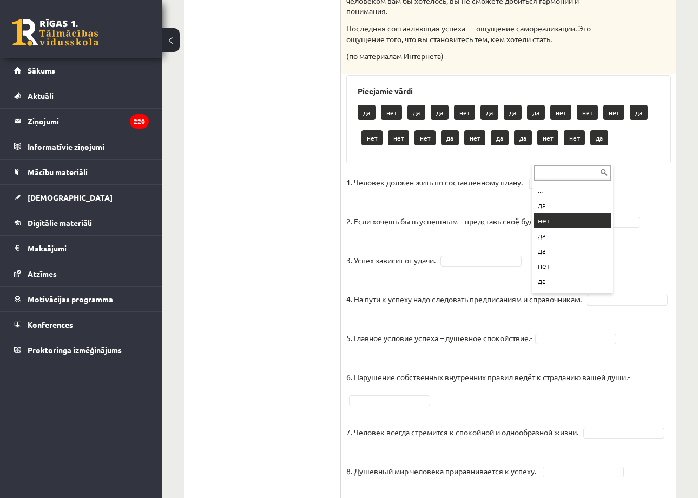
click at [568, 223] on fieldset "1. Человек должен жить по составленному плану. - *** 2. Если хочешь быть успешн…" at bounding box center [508, 474] width 325 height 600
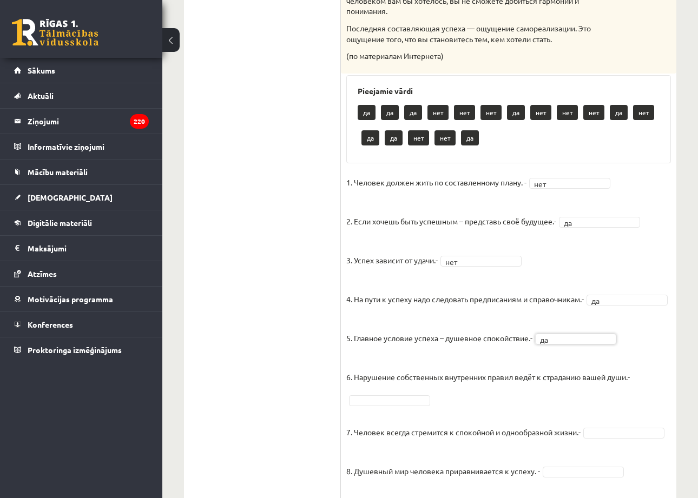
click at [415, 398] on fieldset "1. Человек должен жить по составленному плану. - нет *** 2. Если хочешь быть ус…" at bounding box center [508, 474] width 325 height 600
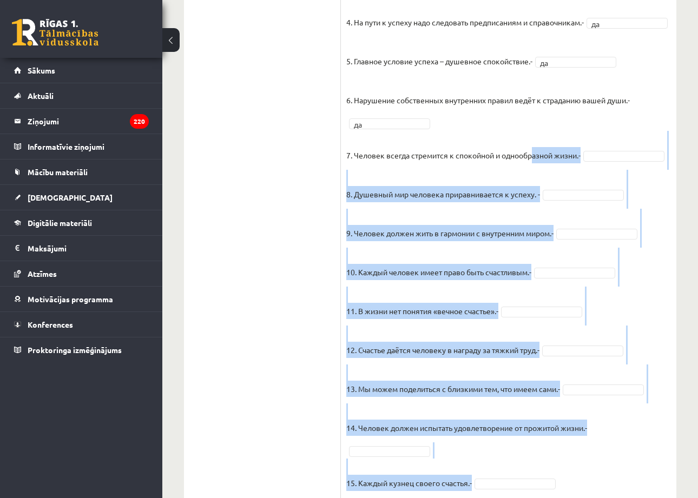
scroll to position [974, 0]
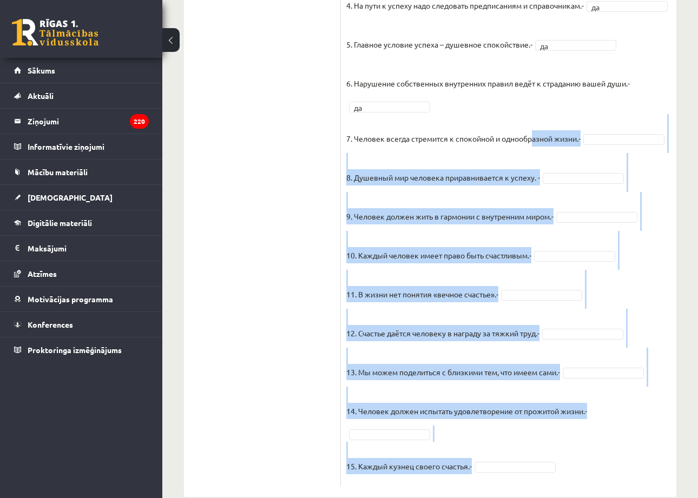
drag, startPoint x: 536, startPoint y: 421, endPoint x: 539, endPoint y: 500, distance: 79.1
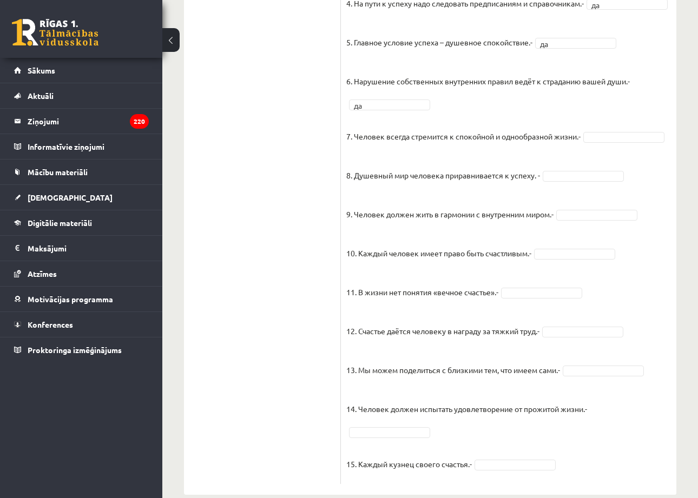
click at [625, 123] on fieldset "1. Человек должен жить по составленному плану. - нет *** 2. Если хочешь быть ус…" at bounding box center [508, 178] width 325 height 600
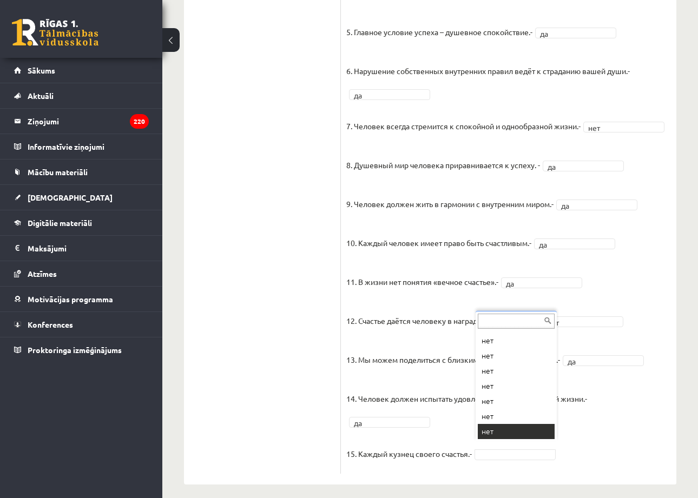
scroll to position [28, 0]
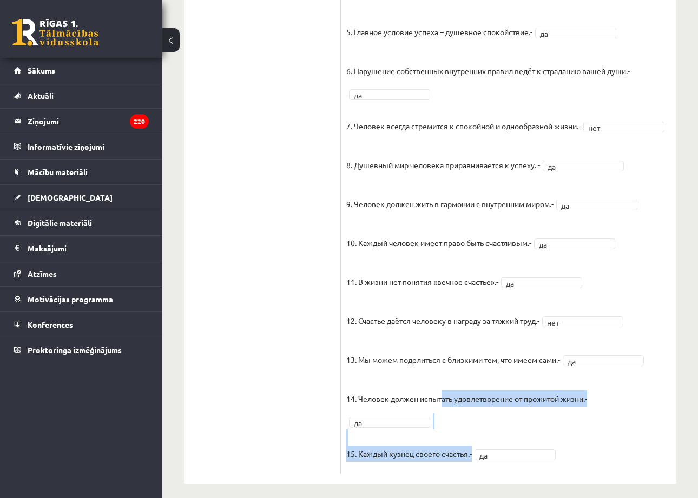
drag, startPoint x: 441, startPoint y: 390, endPoint x: 462, endPoint y: 486, distance: 98.0
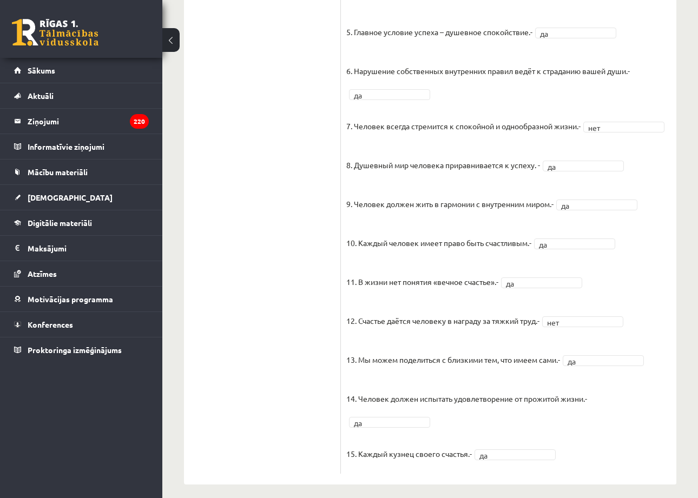
click at [483, 257] on p "11. В жизни нет понятия «вечное счастье».-" at bounding box center [422, 273] width 152 height 32
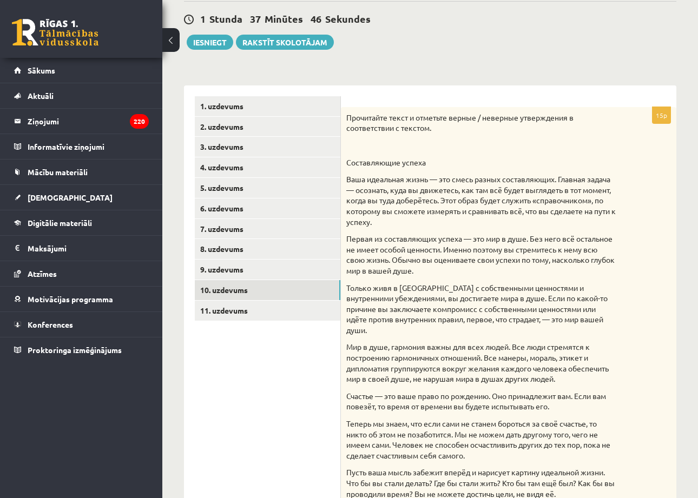
scroll to position [94, 0]
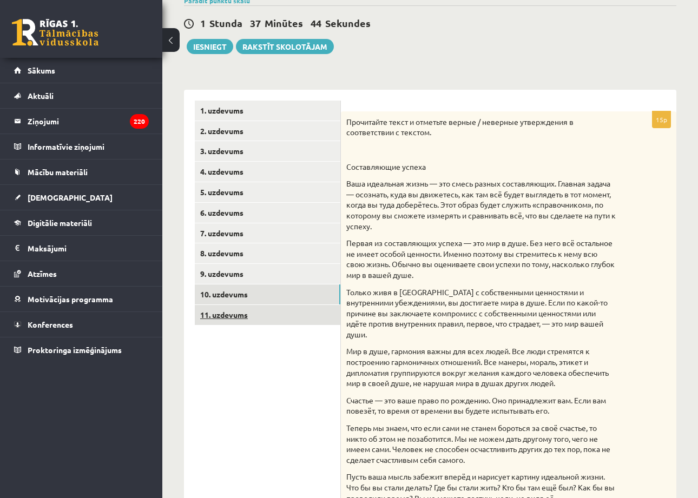
click at [284, 305] on link "11. uzdevums" at bounding box center [268, 315] width 146 height 20
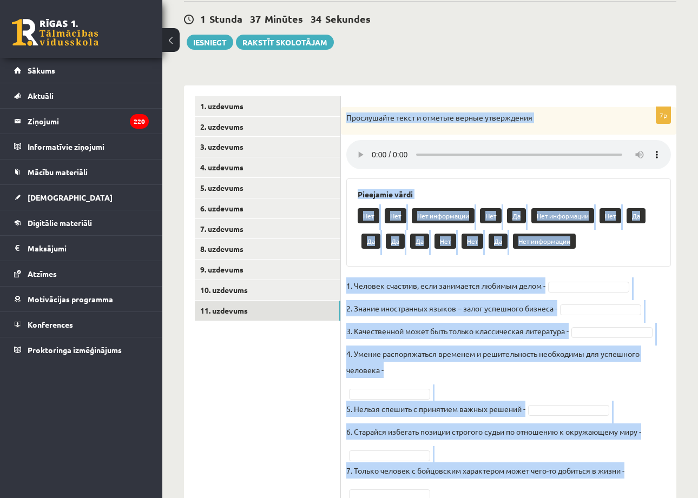
scroll to position [127, 0]
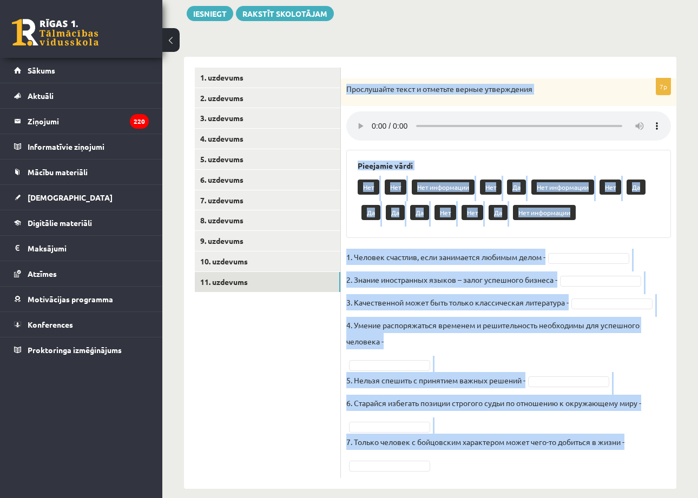
drag, startPoint x: 348, startPoint y: 115, endPoint x: 605, endPoint y: 477, distance: 444.6
click at [605, 477] on div "Krievu valoda JK 11.b2 klase 1. ieskaite , Oļesja Mikoļuka (11.b2 JK) Parādīt p…" at bounding box center [430, 213] width 536 height 596
copy div "Прослушайте текст и отметьте верные утверждения Pieejamie vārdi Нет Нет Нет инф…"
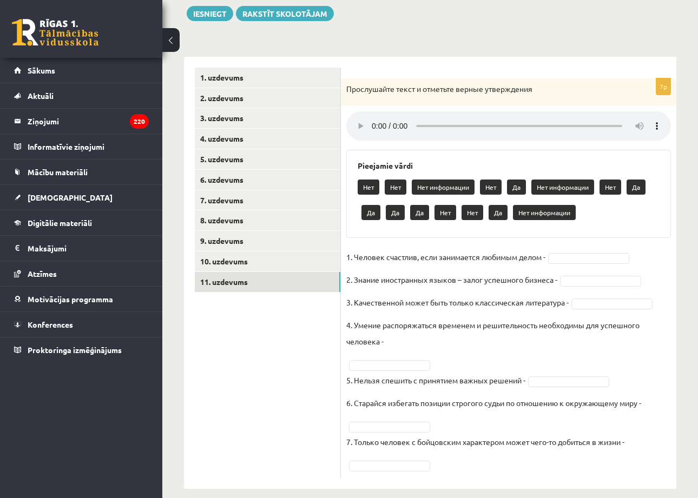
click at [300, 351] on ul "1. uzdevums 2. uzdevums 3. uzdevums 4. uzdevums 5. uzdevums 6. uzdevums 7. uzde…" at bounding box center [268, 273] width 146 height 411
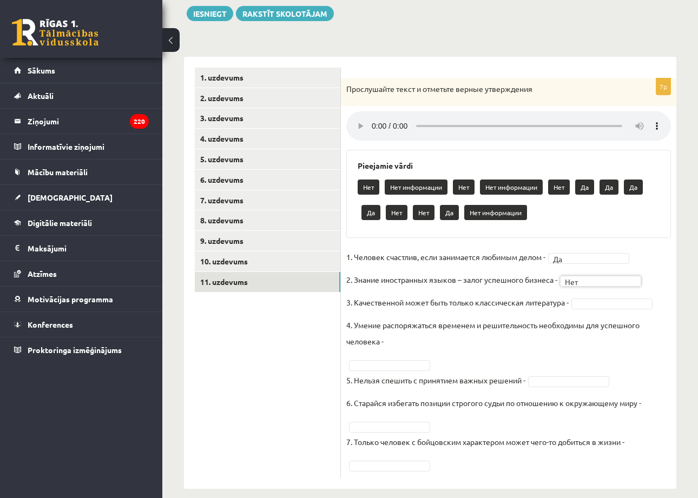
click at [609, 284] on fieldset "1. Человек счастлив, если занимается любимым делом - Да ** 2. Знание иностранны…" at bounding box center [508, 361] width 325 height 224
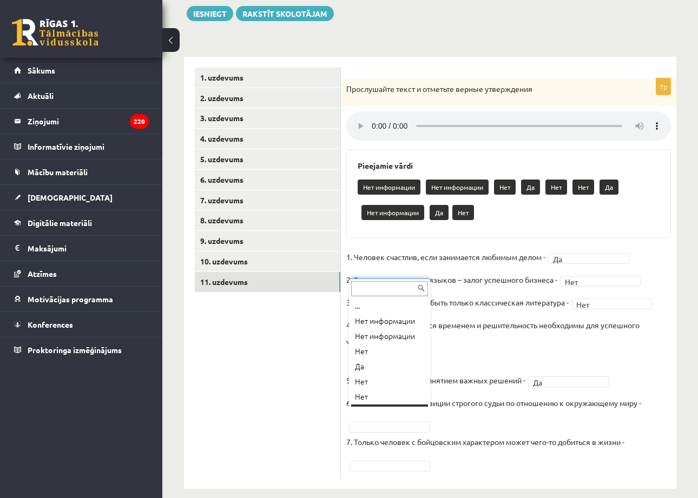
scroll to position [13, 0]
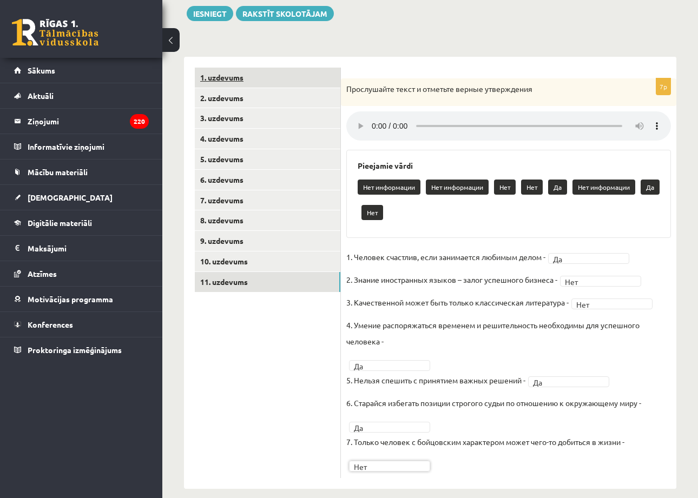
click at [288, 77] on link "1. uzdevums" at bounding box center [268, 78] width 146 height 20
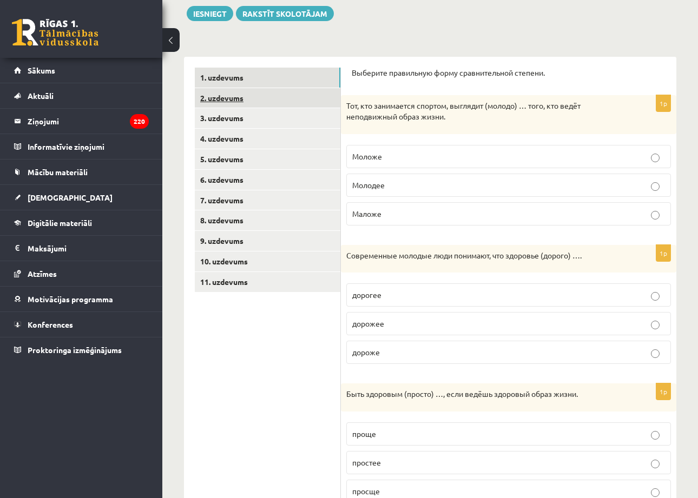
click at [286, 96] on link "2. uzdevums" at bounding box center [268, 98] width 146 height 20
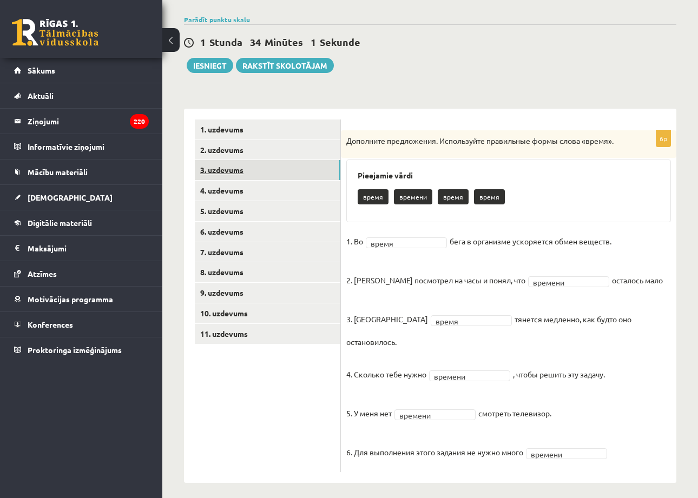
click at [288, 168] on link "3. uzdevums" at bounding box center [268, 170] width 146 height 20
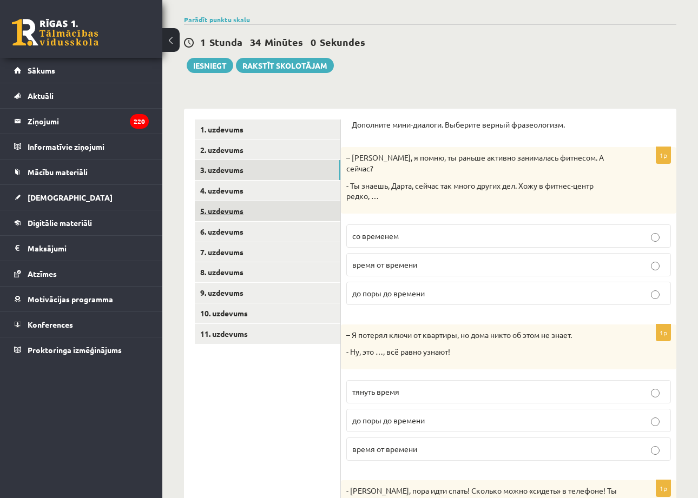
click at [284, 203] on link "5. uzdevums" at bounding box center [268, 211] width 146 height 20
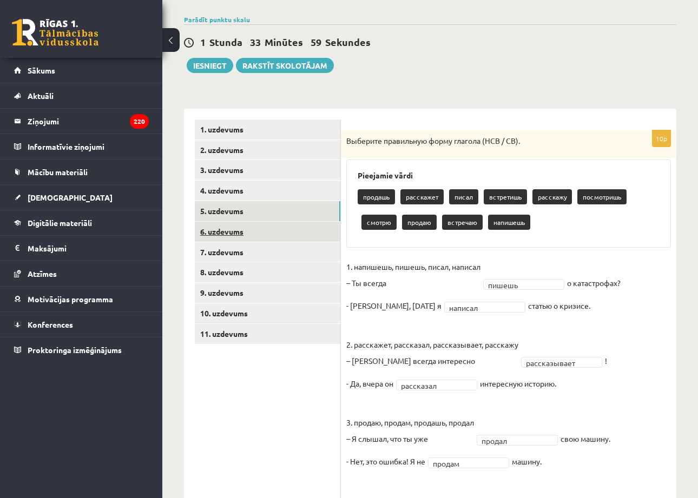
click at [289, 238] on link "6. uzdevums" at bounding box center [268, 232] width 146 height 20
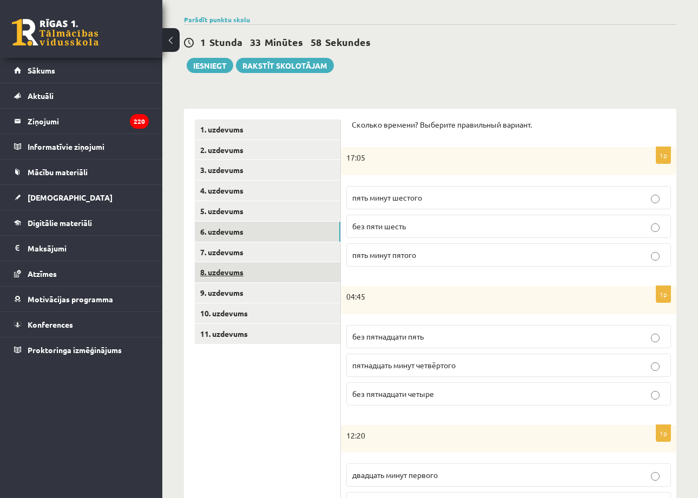
click at [283, 272] on link "8. uzdevums" at bounding box center [268, 272] width 146 height 20
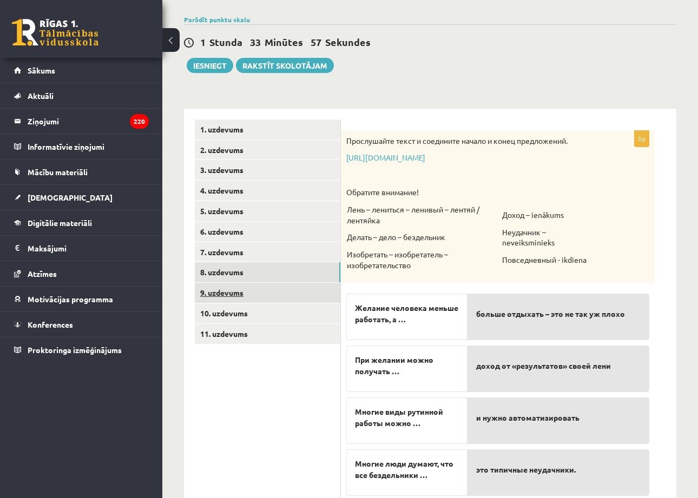
click at [276, 288] on link "9. uzdevums" at bounding box center [268, 293] width 146 height 20
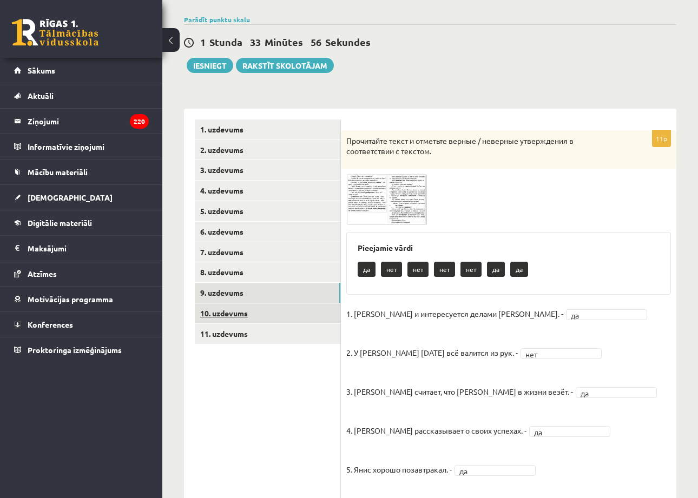
click at [273, 313] on link "10. uzdevums" at bounding box center [268, 313] width 146 height 20
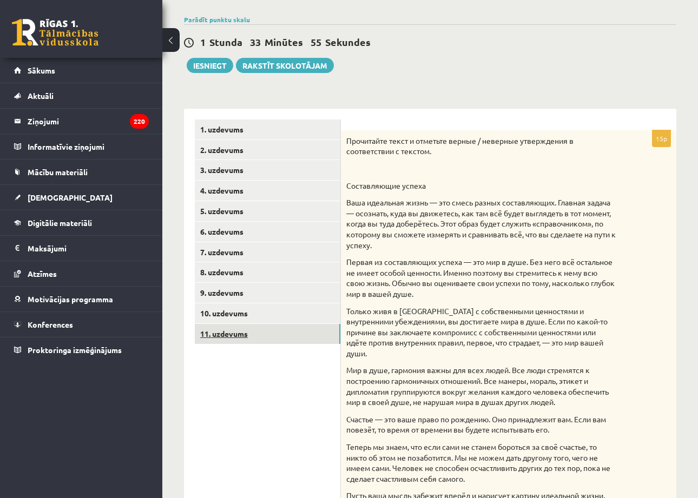
click at [276, 325] on link "11. uzdevums" at bounding box center [268, 334] width 146 height 20
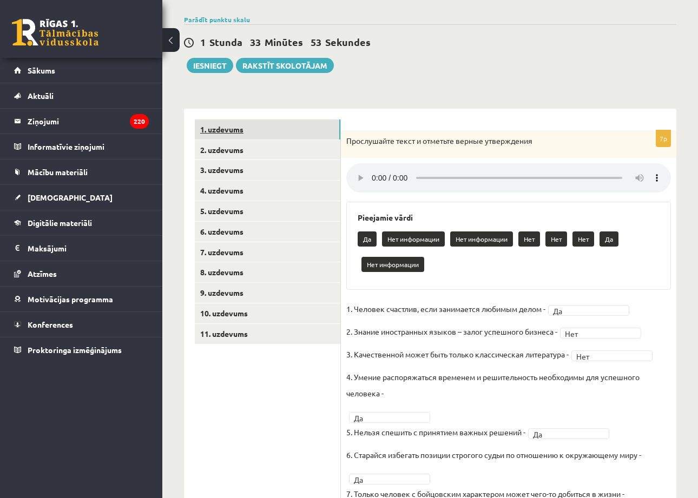
click at [262, 134] on link "1. uzdevums" at bounding box center [268, 130] width 146 height 20
